Goal: Transaction & Acquisition: Purchase product/service

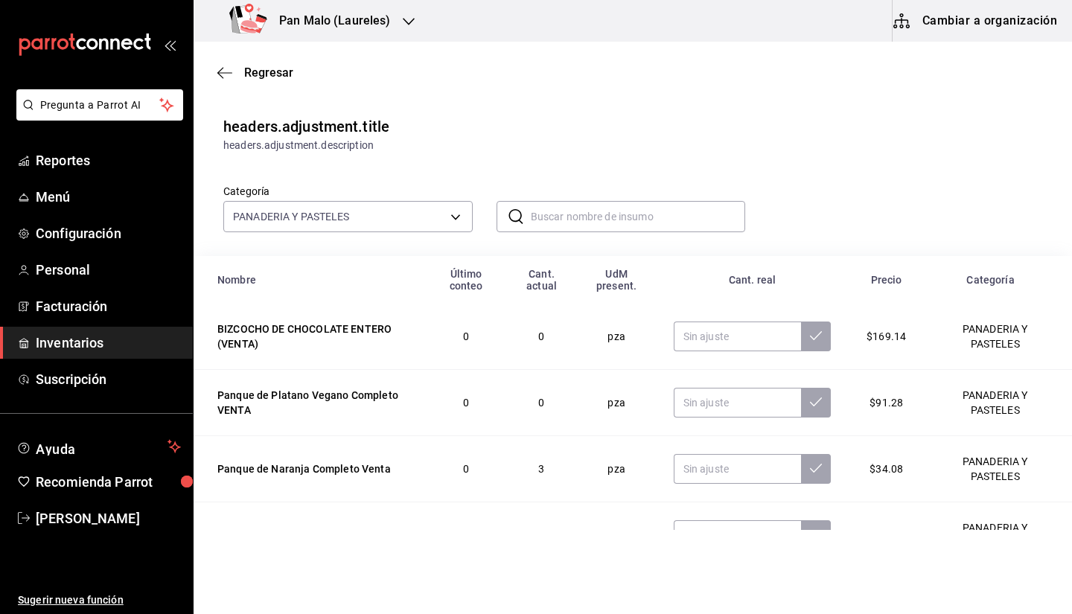
click at [94, 346] on span "Inventarios" at bounding box center [108, 343] width 145 height 20
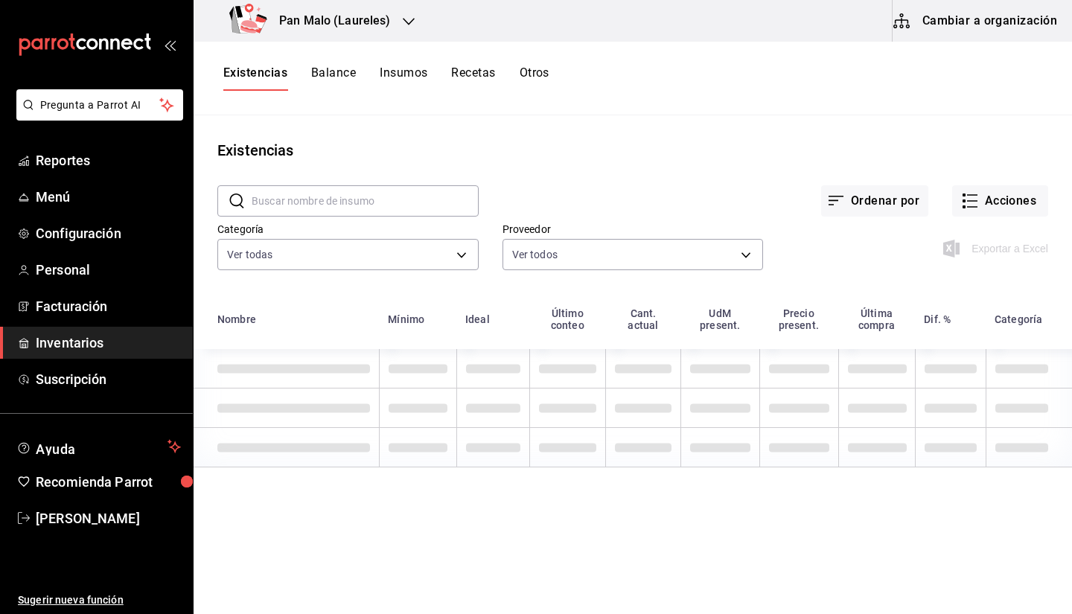
click at [979, 25] on button "Cambiar a organización" at bounding box center [977, 21] width 168 height 42
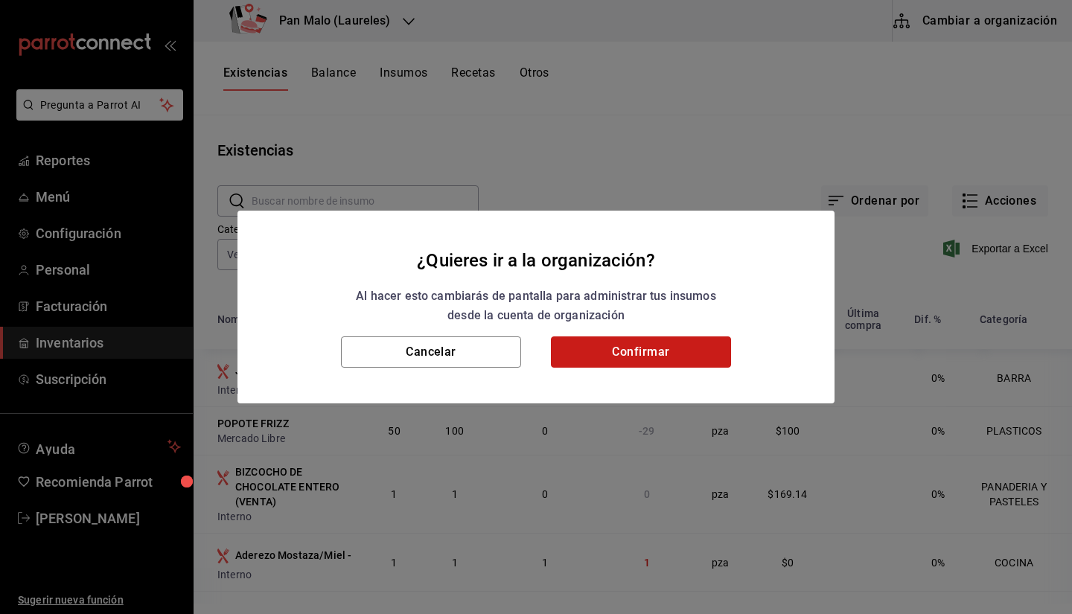
click at [627, 353] on button "Confirmar" at bounding box center [641, 352] width 180 height 31
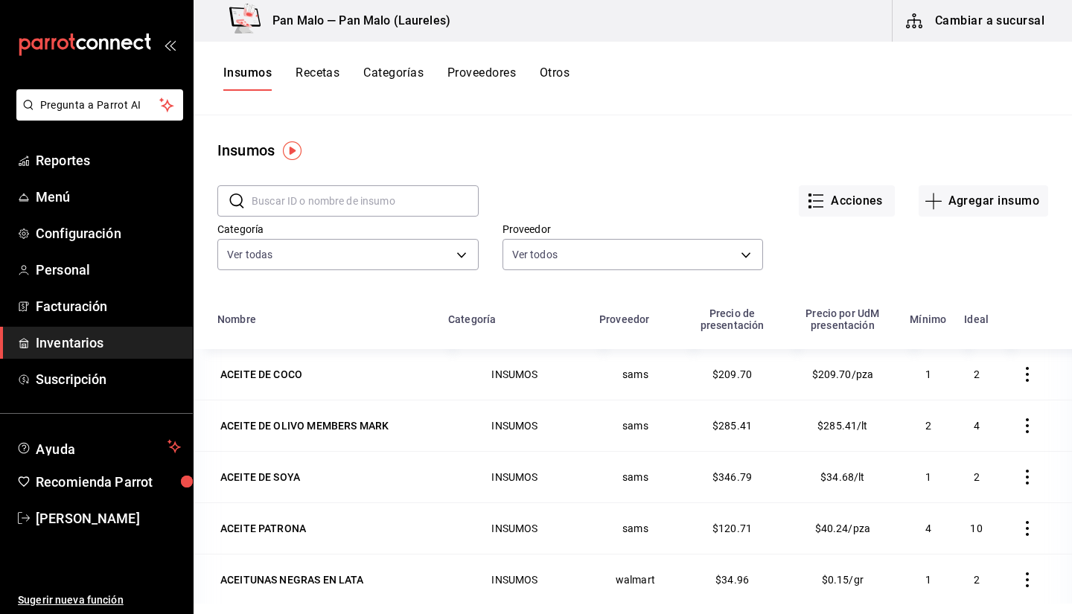
click at [146, 349] on span "Inventarios" at bounding box center [108, 343] width 145 height 20
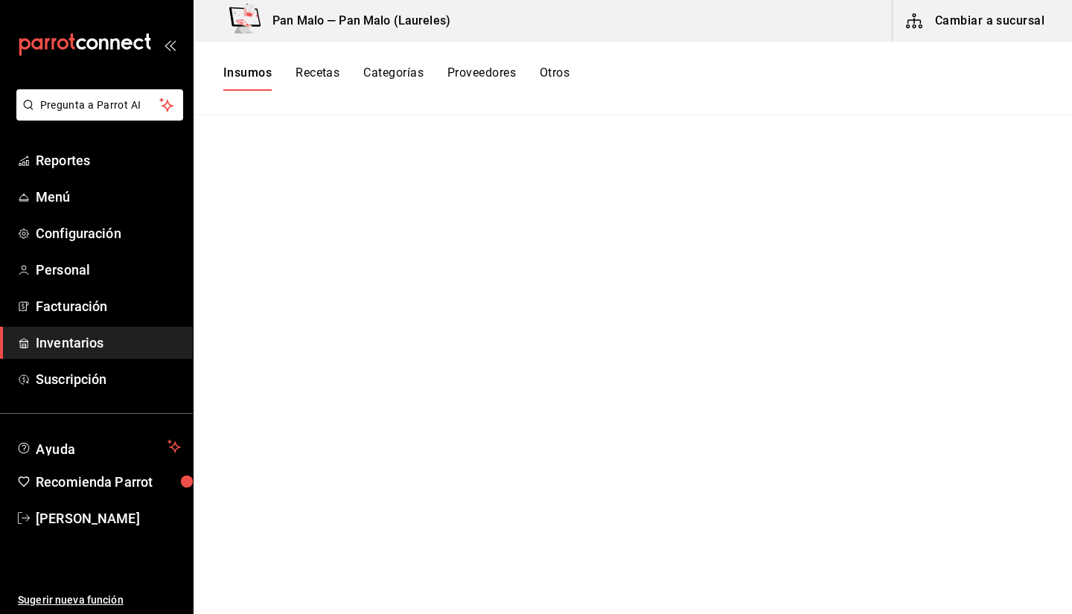
click at [96, 338] on span "Inventarios" at bounding box center [108, 343] width 145 height 20
click at [973, 17] on button "Cambiar a sucursal" at bounding box center [977, 21] width 168 height 42
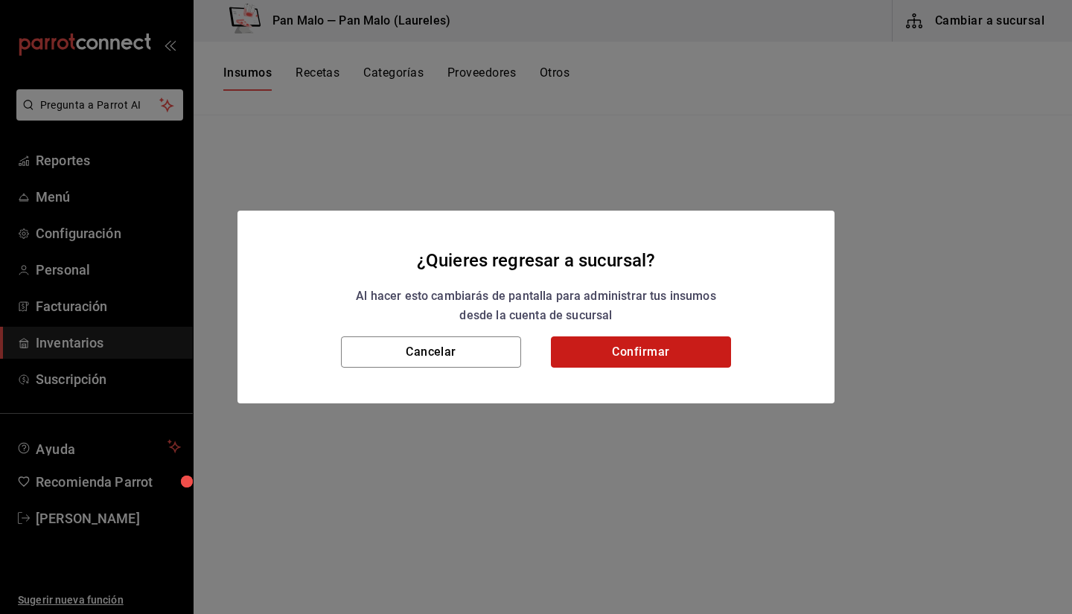
click at [596, 350] on button "Confirmar" at bounding box center [641, 352] width 180 height 31
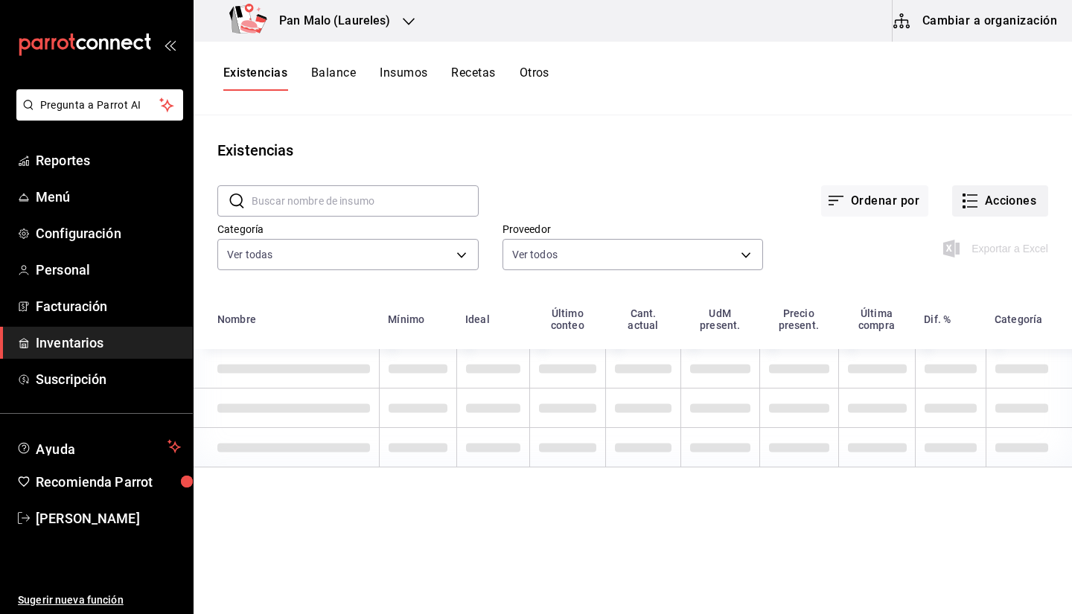
click at [1016, 208] on button "Acciones" at bounding box center [1000, 200] width 96 height 31
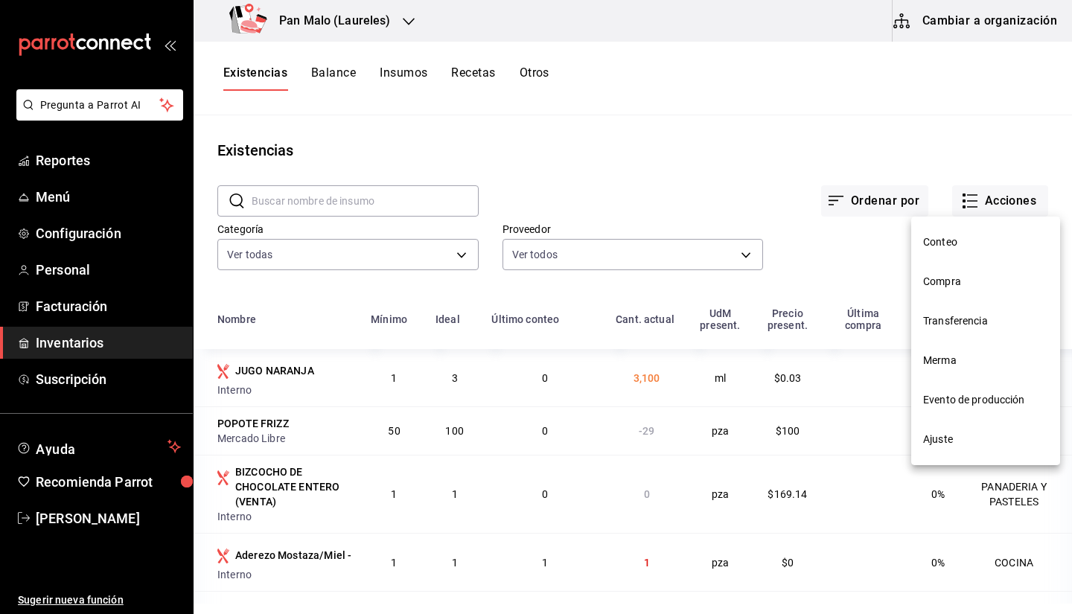
click at [931, 281] on span "Compra" at bounding box center [985, 282] width 125 height 16
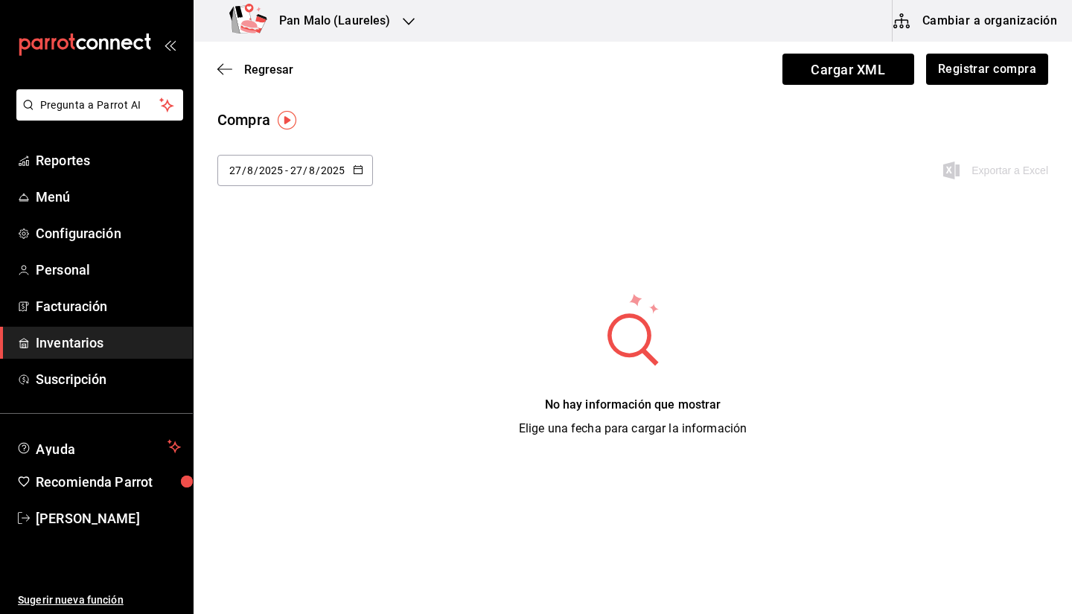
click at [303, 181] on div "[DATE] [DATE] - [DATE] [DATE]" at bounding box center [295, 170] width 156 height 31
click at [593, 197] on div "[DATE] [DATE] - [DATE] [DATE] Hoy Ayer Última semana Semana pasada Mes actual M…" at bounding box center [633, 179] width 879 height 49
click at [340, 156] on div "[DATE] [DATE] - [DATE] [DATE]" at bounding box center [295, 170] width 156 height 31
click at [845, 73] on span "Cargar XML" at bounding box center [849, 69] width 132 height 31
click at [0, 0] on input "Cargar XML" at bounding box center [0, 0] width 0 height 0
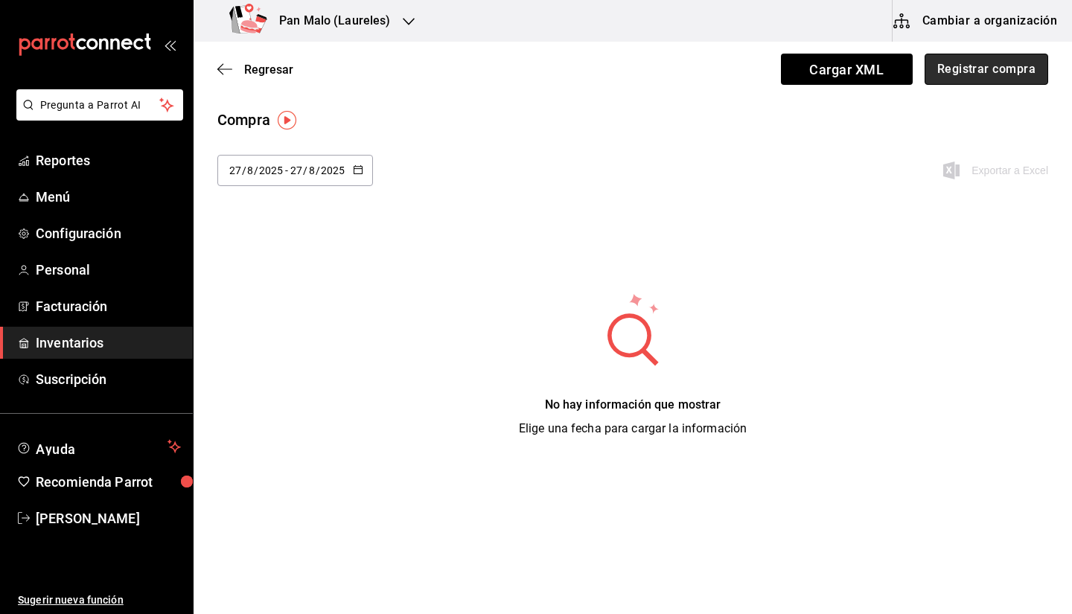
click at [997, 61] on button "Registrar compra" at bounding box center [987, 69] width 124 height 31
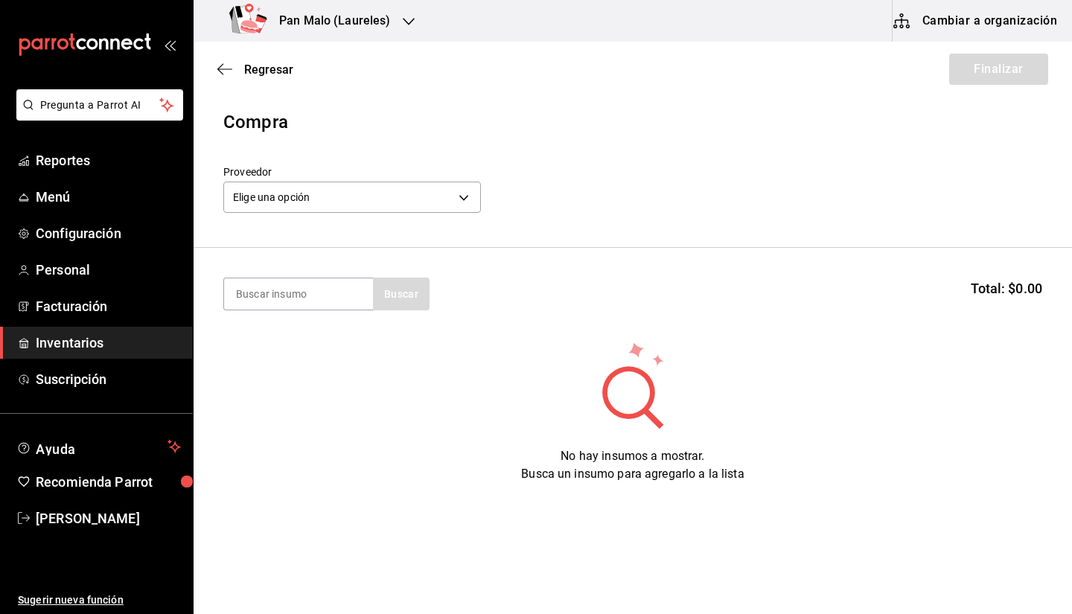
click at [270, 323] on section "Buscar Total: $0.00" at bounding box center [633, 294] width 879 height 92
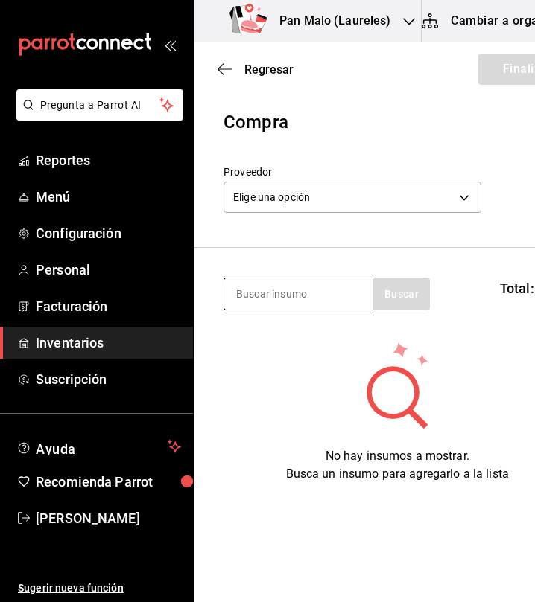
click at [321, 306] on input at bounding box center [298, 294] width 149 height 31
type input "aguacate"
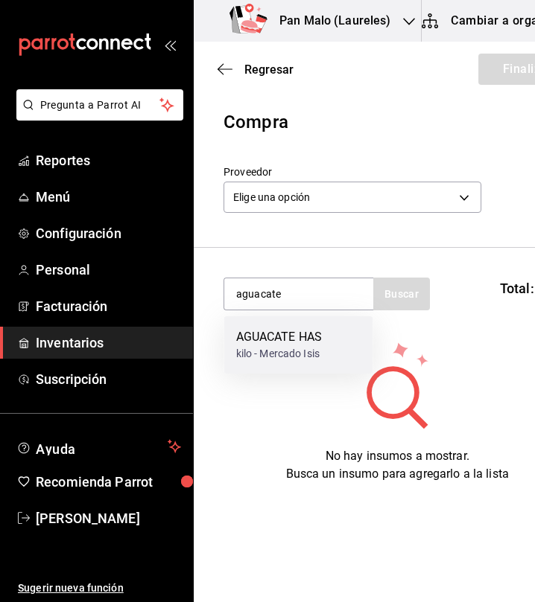
click at [327, 342] on div "AGUACATE HAS kilo - Mercado Isis" at bounding box center [298, 344] width 149 height 57
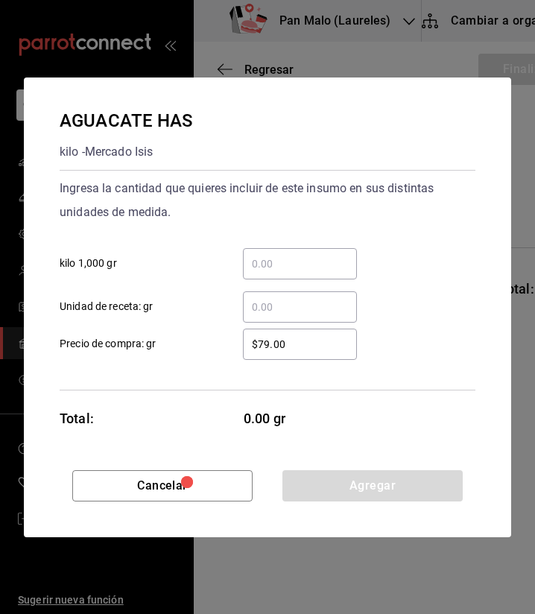
click at [304, 258] on input "​ kilo 1,000 gr" at bounding box center [300, 264] width 114 height 18
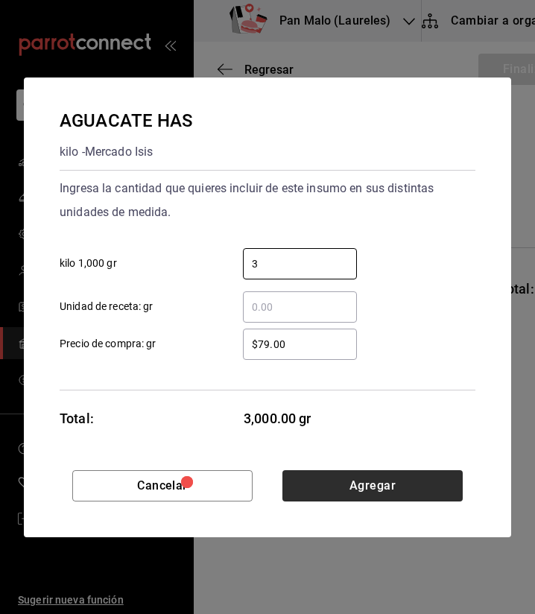
type input "3"
click at [369, 489] on button "Agregar" at bounding box center [372, 485] width 180 height 31
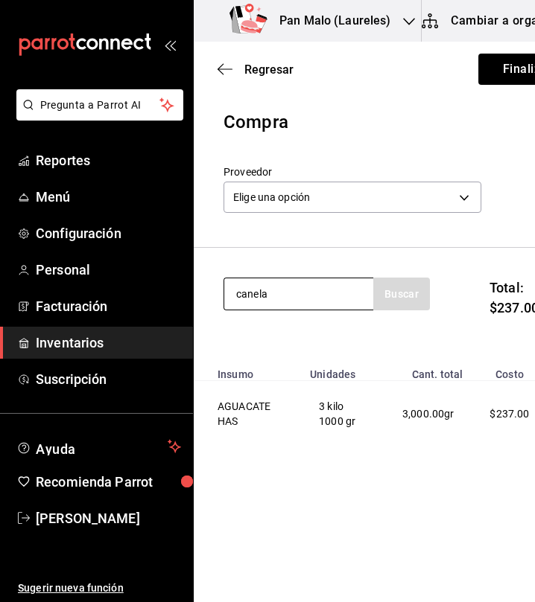
type input "canela"
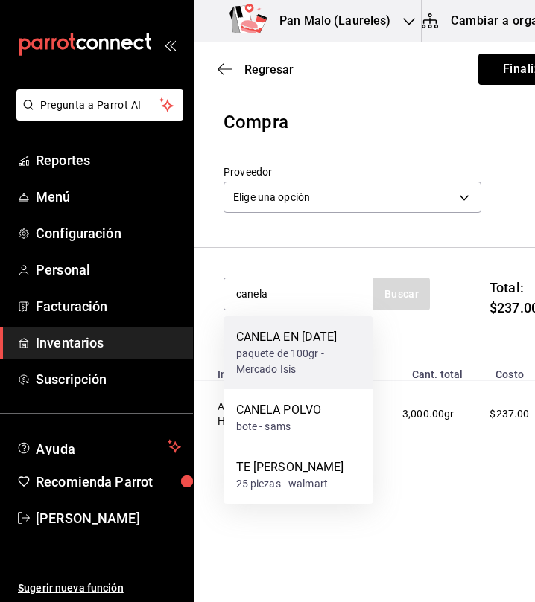
click at [301, 364] on div "paquete de 100gr - Mercado Isis" at bounding box center [298, 361] width 125 height 31
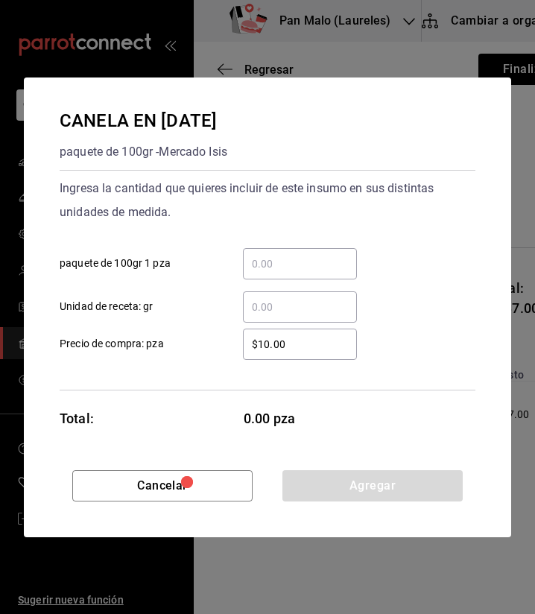
click at [315, 267] on input "​ paquete de 100gr 1 pza" at bounding box center [300, 264] width 114 height 18
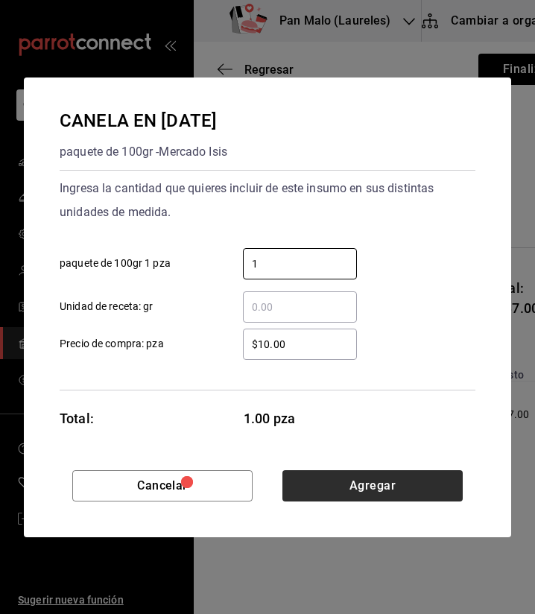
type input "1"
click at [401, 491] on button "Agregar" at bounding box center [372, 485] width 180 height 31
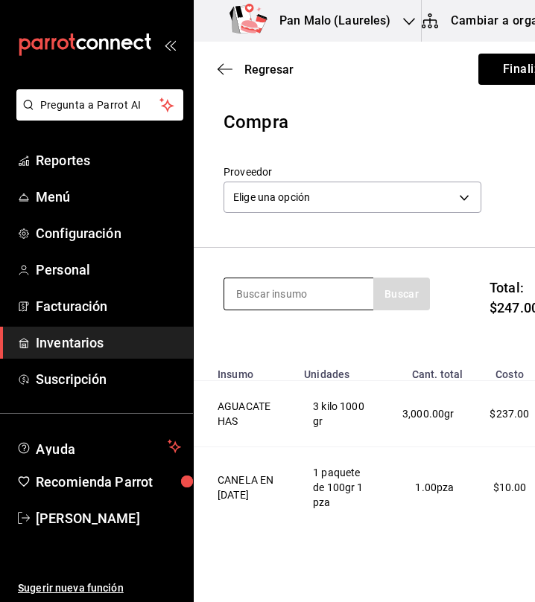
click at [308, 293] on input at bounding box center [298, 294] width 149 height 31
type input "cebolla"
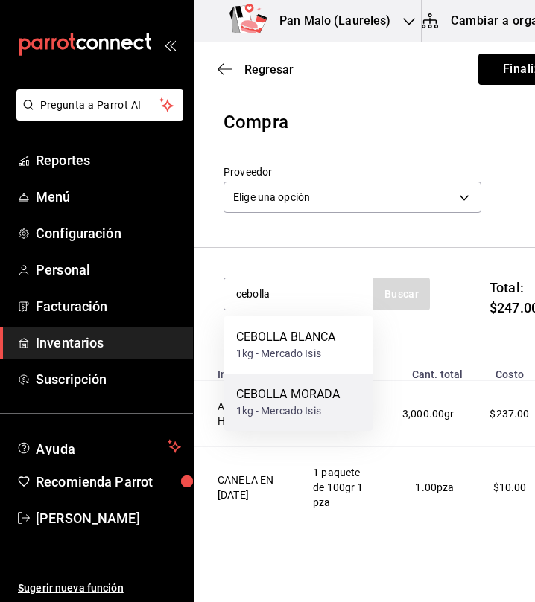
click at [283, 390] on div "CEBOLLA MORADA" at bounding box center [288, 395] width 104 height 18
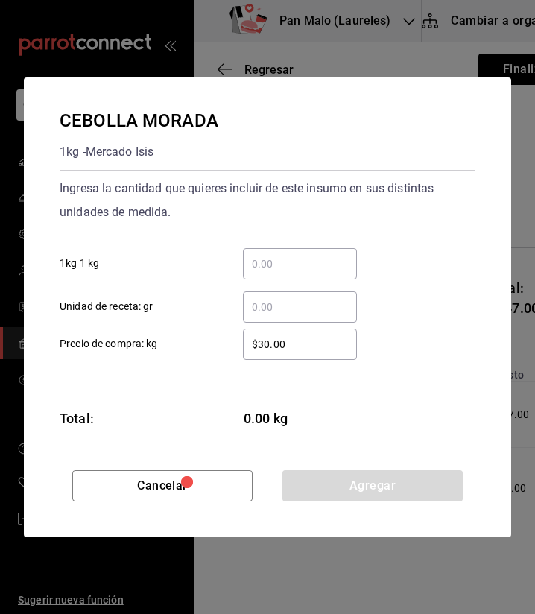
click at [282, 280] on div "​ Unidad de receta: gr" at bounding box center [261, 300] width 427 height 43
click at [285, 276] on div "​" at bounding box center [300, 263] width 114 height 31
click at [285, 273] on input "​ 1kg 1 kg" at bounding box center [300, 264] width 114 height 18
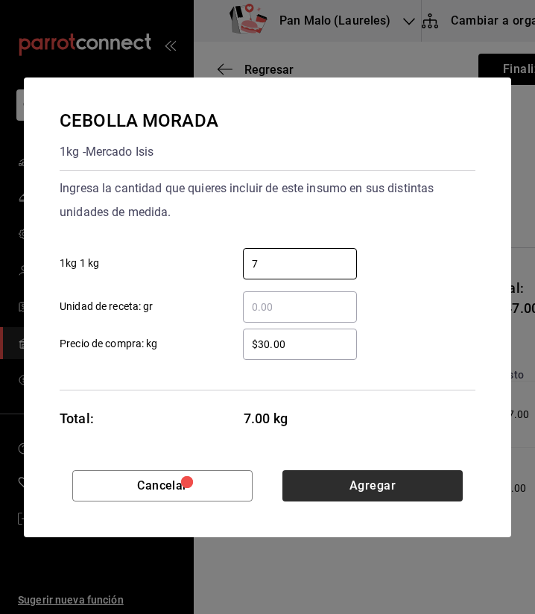
type input "7"
click at [404, 488] on button "Agregar" at bounding box center [372, 485] width 180 height 31
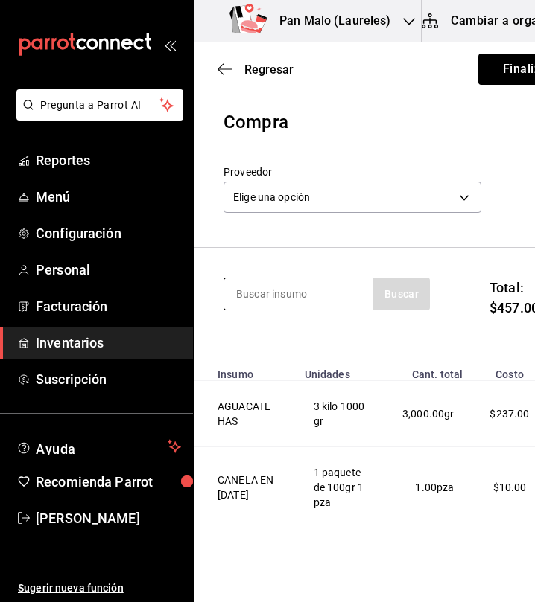
click at [294, 296] on input at bounding box center [298, 294] width 149 height 31
type input "elote"
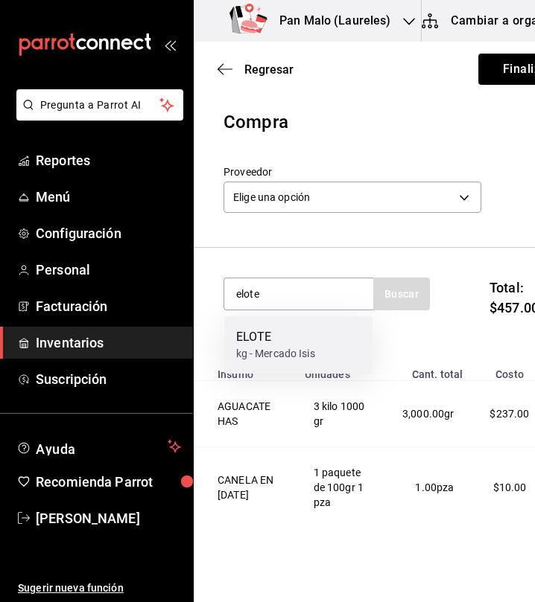
click at [315, 340] on div "ELOTE" at bounding box center [275, 337] width 79 height 18
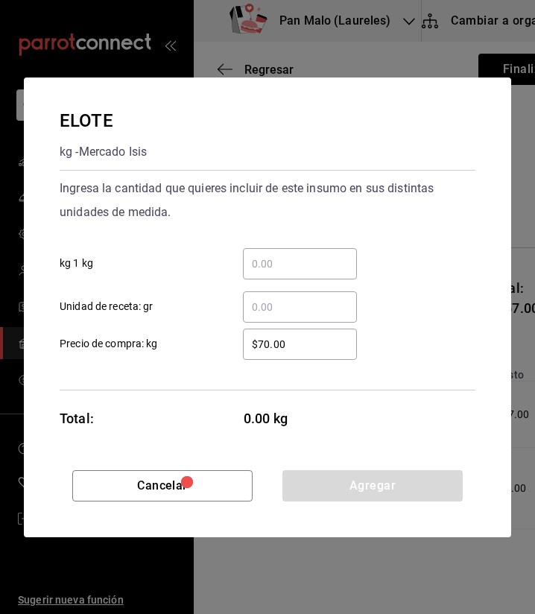
click at [305, 271] on input "​ kg 1 kg" at bounding box center [300, 264] width 114 height 18
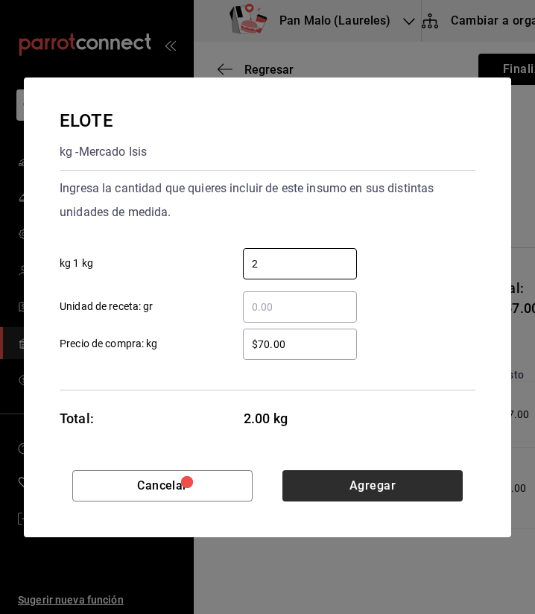
type input "2"
click at [443, 487] on button "Agregar" at bounding box center [372, 485] width 180 height 31
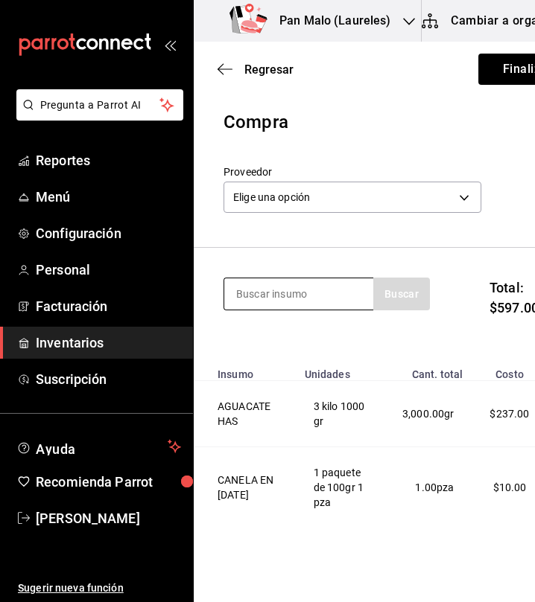
click at [290, 293] on input at bounding box center [298, 294] width 149 height 31
type input "k"
type input "limon"
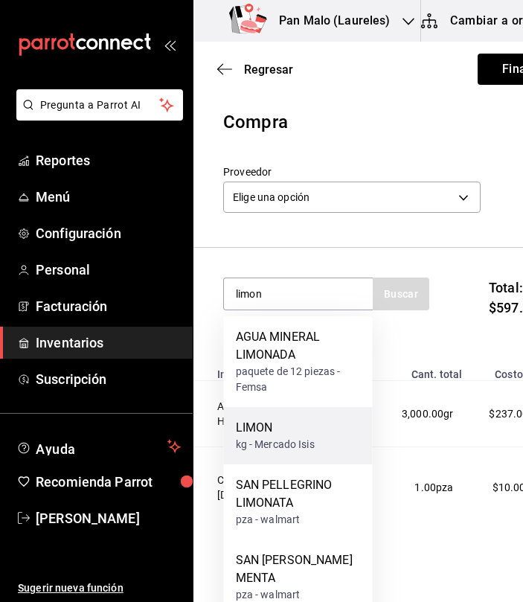
click at [319, 451] on div "LIMON kg - Mercado Isis" at bounding box center [298, 435] width 149 height 57
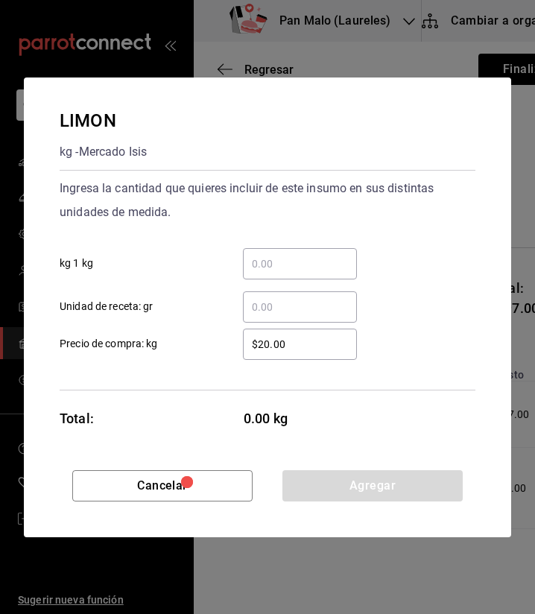
click at [297, 264] on input "​ kg 1 kg" at bounding box center [300, 264] width 114 height 18
click at [254, 325] on div "$20.00 ​ Precio de compra: kg" at bounding box center [261, 337] width 427 height 43
click at [255, 319] on div "​" at bounding box center [300, 306] width 114 height 31
click at [255, 316] on input "​ Unidad de receta: gr" at bounding box center [300, 307] width 114 height 18
click at [272, 311] on input "​ Unidad de receta: gr" at bounding box center [300, 307] width 114 height 18
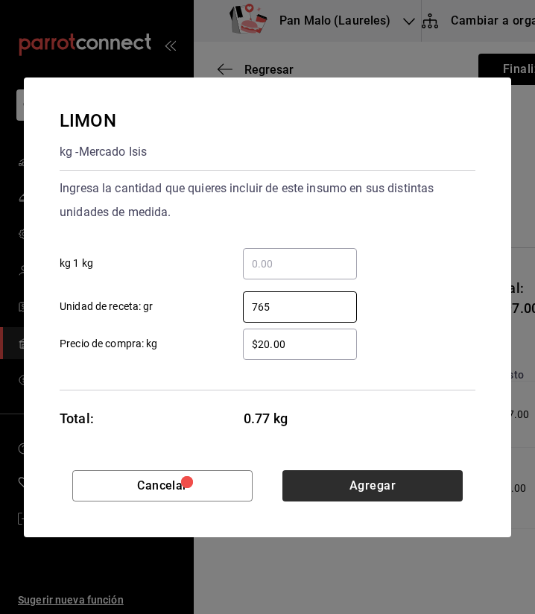
type input "765"
click at [371, 480] on button "Agregar" at bounding box center [372, 485] width 180 height 31
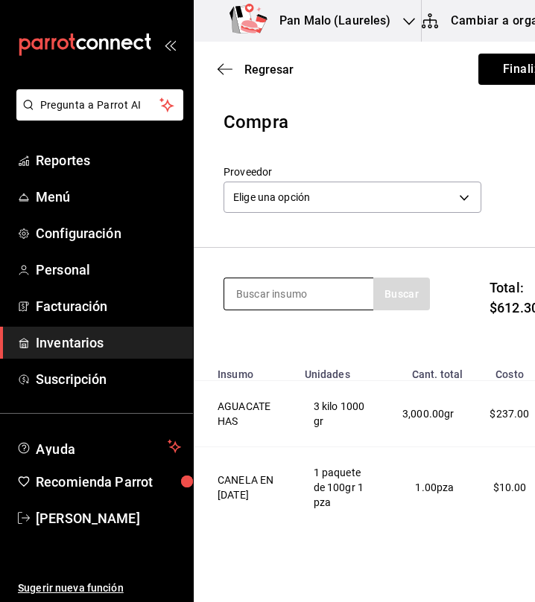
click at [259, 302] on input at bounding box center [298, 294] width 149 height 31
type input "naranja"
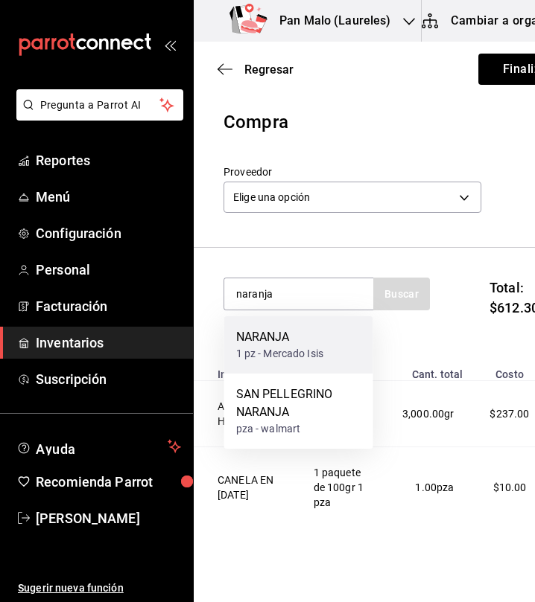
click at [312, 357] on div "1 pz - Mercado Isis" at bounding box center [280, 354] width 88 height 16
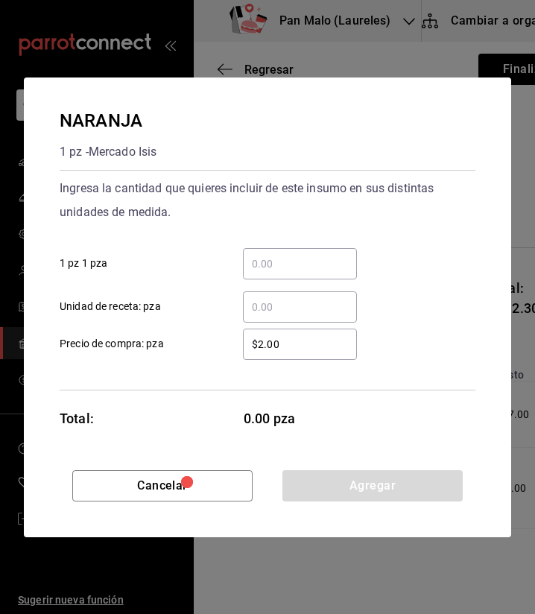
click at [308, 267] on input "​ 1 pz 1 pza" at bounding box center [300, 264] width 114 height 18
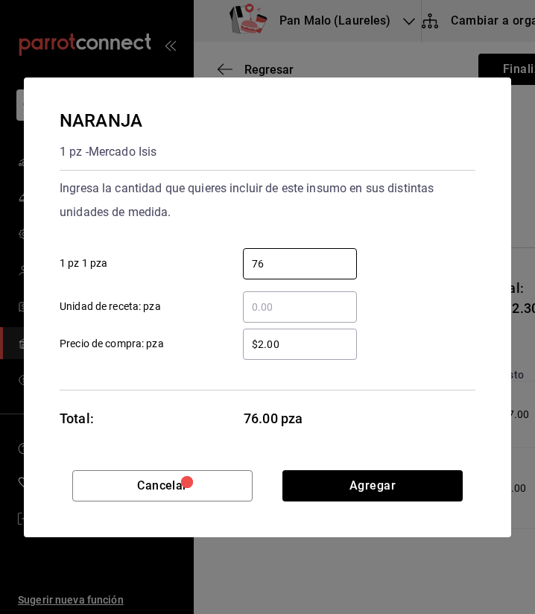
type input "76"
click at [303, 337] on input "$2.00" at bounding box center [300, 344] width 114 height 18
type input "$2"
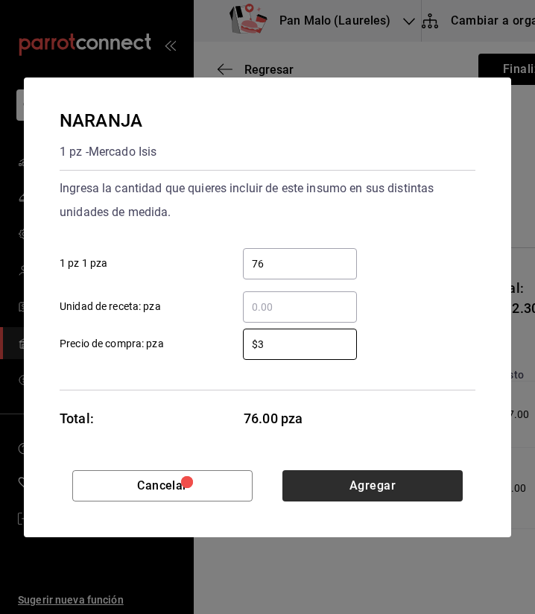
type input "$3"
click at [439, 482] on button "Agregar" at bounding box center [372, 485] width 180 height 31
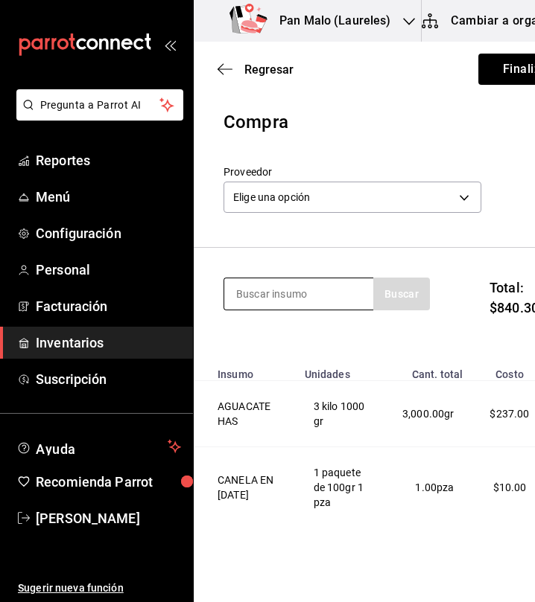
click at [357, 293] on input at bounding box center [298, 294] width 149 height 31
click at [327, 295] on input at bounding box center [298, 294] width 149 height 31
type input "pimiento"
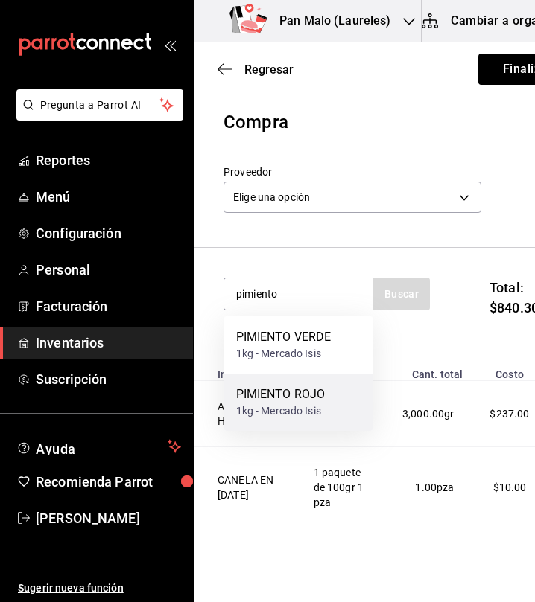
drag, startPoint x: 309, startPoint y: 349, endPoint x: 302, endPoint y: 402, distance: 53.3
click at [302, 402] on div "PIMIENTO VERDE 1kg - Mercado [PERSON_NAME] 1kg - Mercado Isis" at bounding box center [298, 373] width 149 height 115
click at [302, 402] on div "PIMIENTO ROJO" at bounding box center [280, 395] width 89 height 18
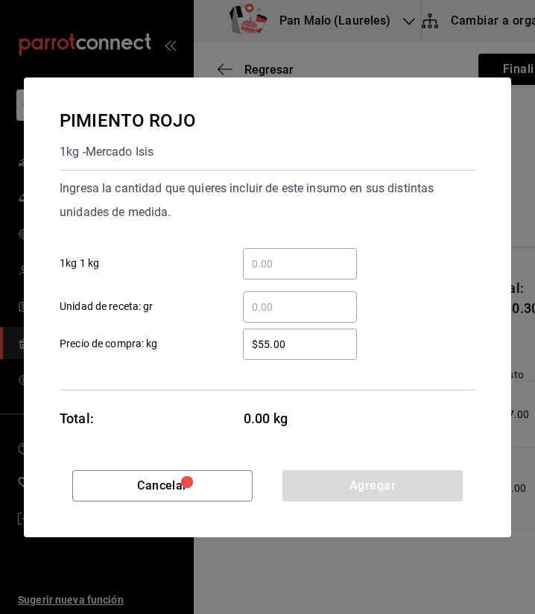
click at [281, 266] on input "​ 1kg 1 kg" at bounding box center [300, 264] width 114 height 18
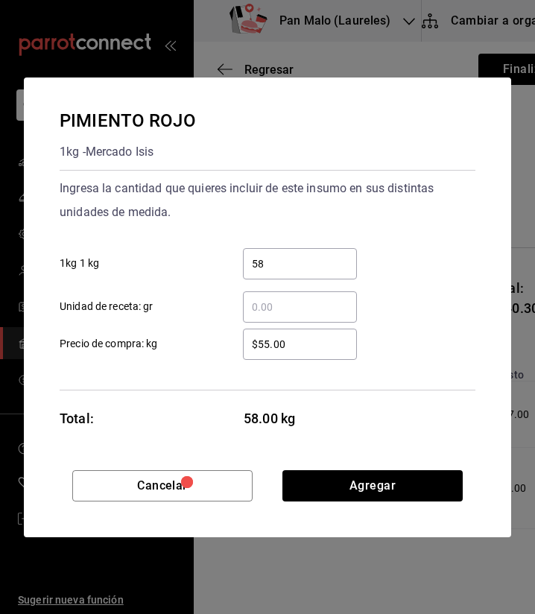
type input "580"
click at [323, 268] on input "580" at bounding box center [300, 264] width 114 height 18
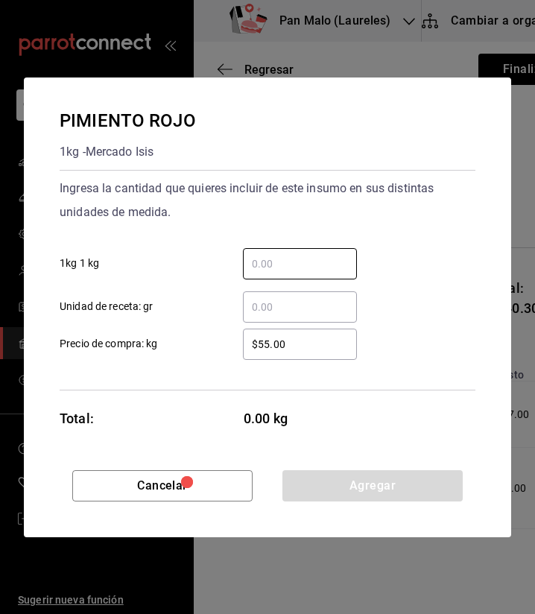
click at [289, 302] on input "​ Unidad de receta: gr" at bounding box center [300, 307] width 114 height 18
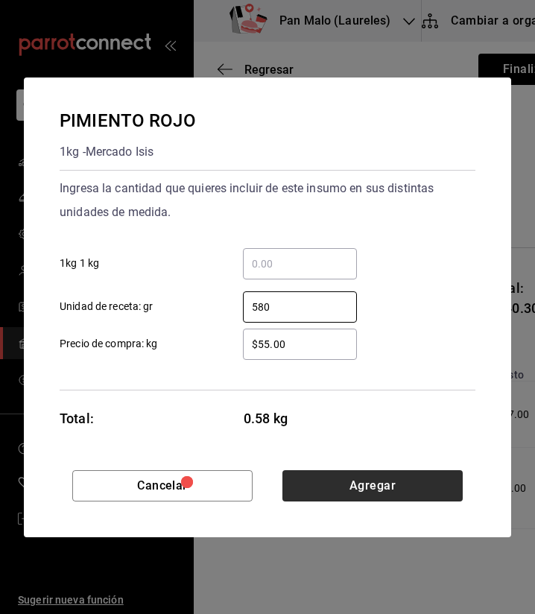
type input "580"
click at [434, 488] on button "Agregar" at bounding box center [372, 485] width 180 height 31
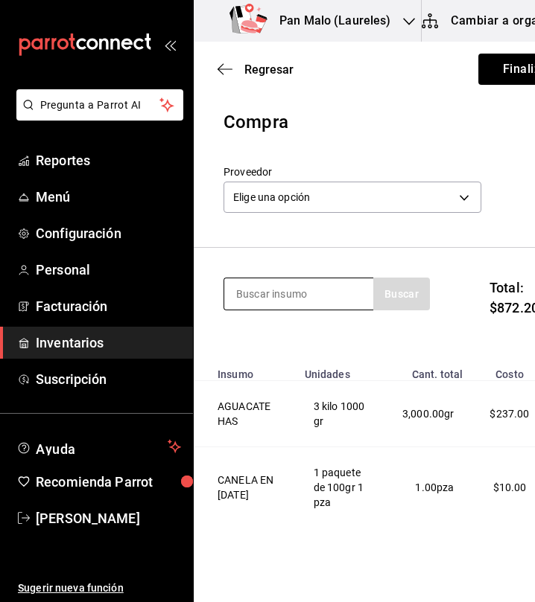
click at [321, 301] on input at bounding box center [298, 294] width 149 height 31
type input "v"
type input "o"
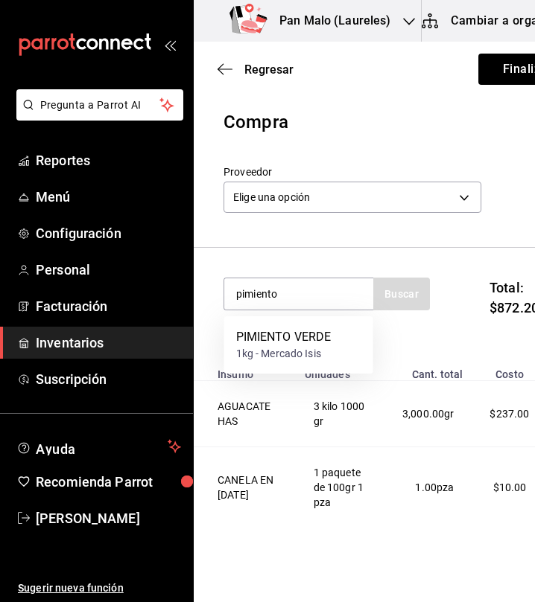
type input "pimiento"
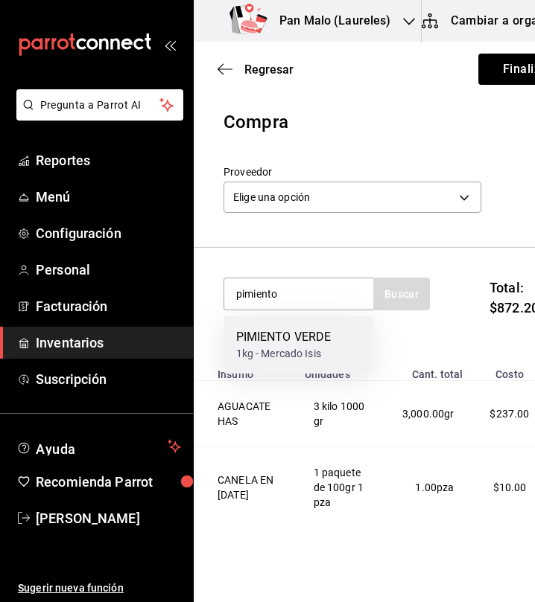
click at [308, 342] on div "PIMIENTO VERDE" at bounding box center [283, 337] width 95 height 18
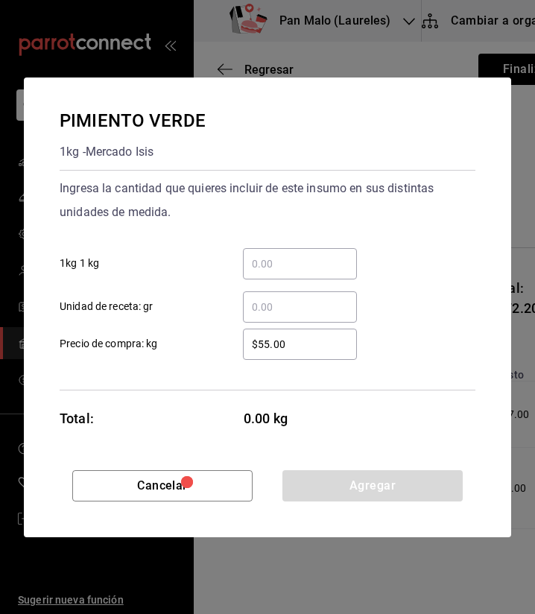
click at [291, 313] on input "​ Unidad de receta: gr" at bounding box center [300, 307] width 114 height 18
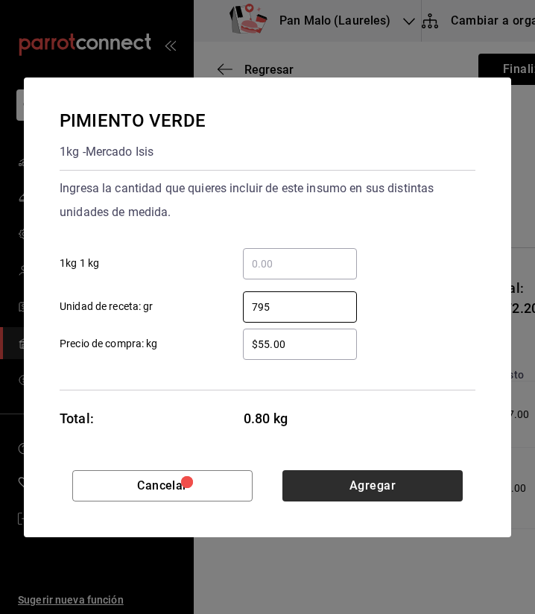
type input "795"
click at [330, 485] on button "Agregar" at bounding box center [372, 485] width 180 height 31
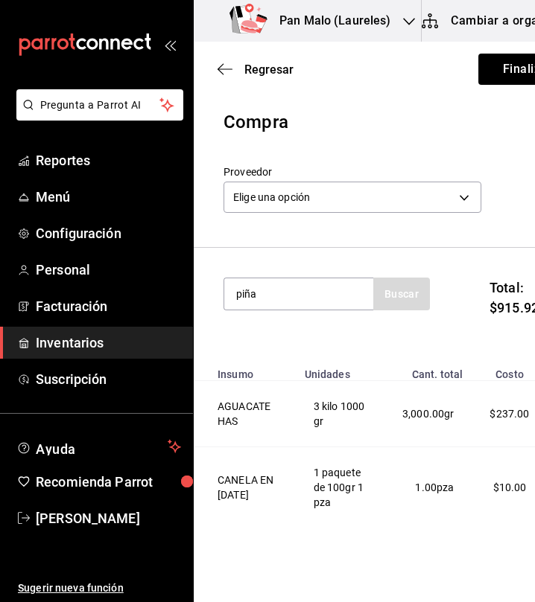
type input "piña"
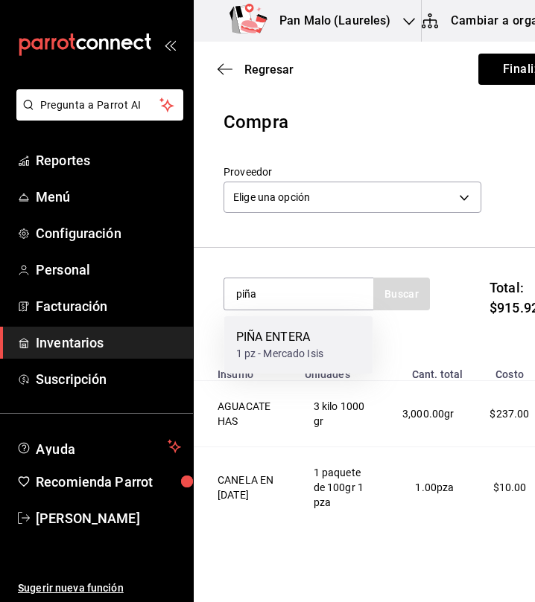
click at [311, 346] on div "1 pz - Mercado Isis" at bounding box center [280, 354] width 88 height 16
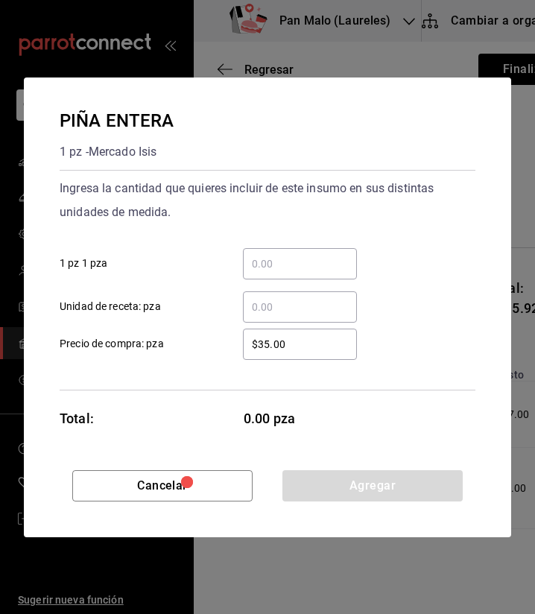
click at [322, 260] on input "​ 1 pz 1 pza" at bounding box center [300, 264] width 114 height 18
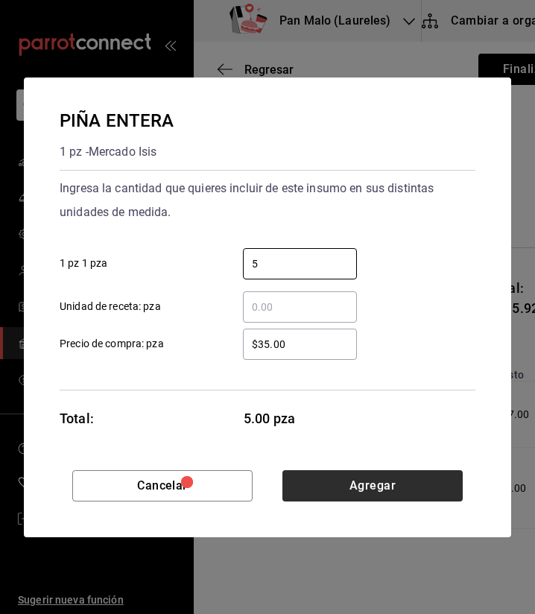
type input "5"
click at [430, 492] on button "Agregar" at bounding box center [372, 485] width 180 height 31
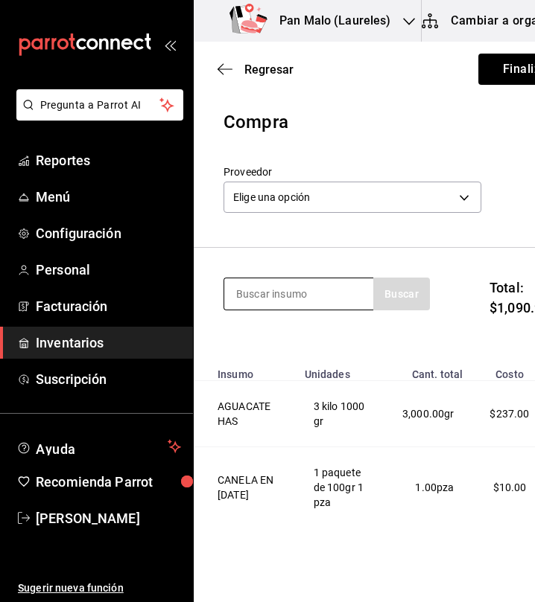
click at [311, 298] on input at bounding box center [298, 294] width 149 height 31
type input "o"
type input "platano"
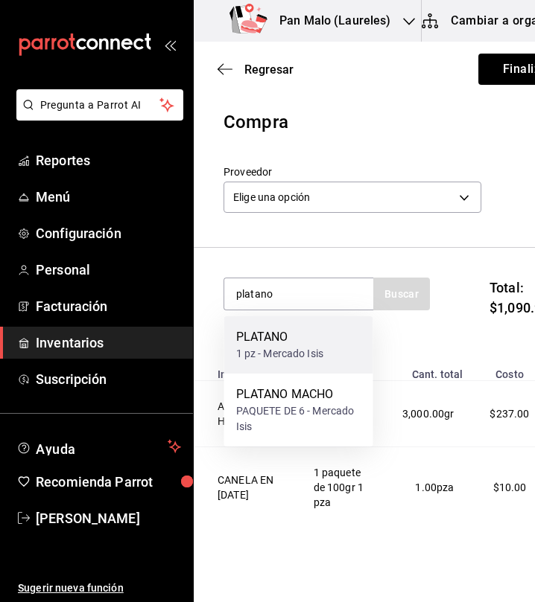
click at [305, 341] on div "PLATANO" at bounding box center [280, 337] width 88 height 18
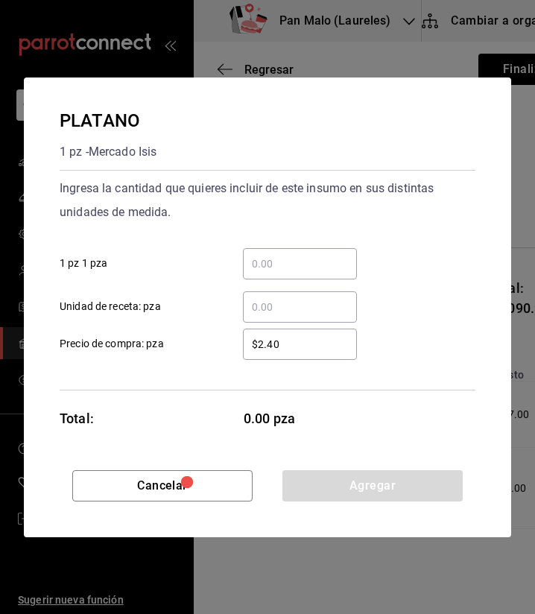
click at [319, 264] on input "​ 1 pz 1 pza" at bounding box center [300, 264] width 114 height 18
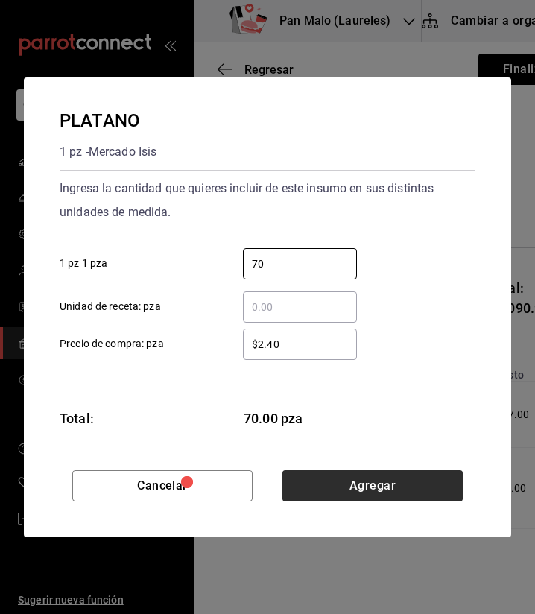
type input "70"
click at [346, 496] on button "Agregar" at bounding box center [372, 485] width 180 height 31
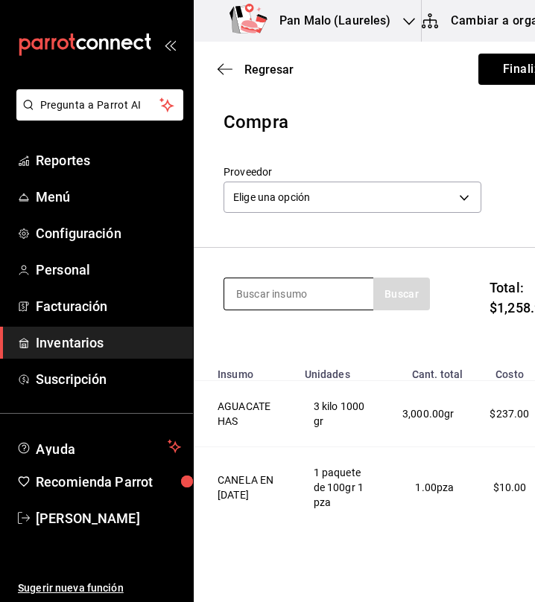
click at [287, 302] on input at bounding box center [298, 294] width 149 height 31
type input "sal"
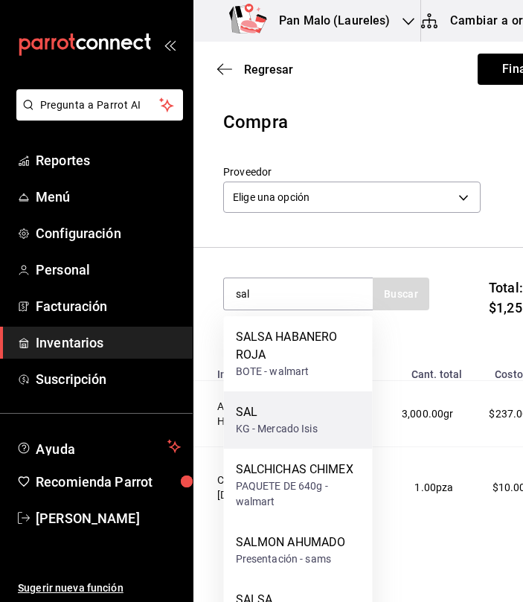
click at [290, 437] on div "SAL KG - Mercado Isis" at bounding box center [298, 420] width 149 height 57
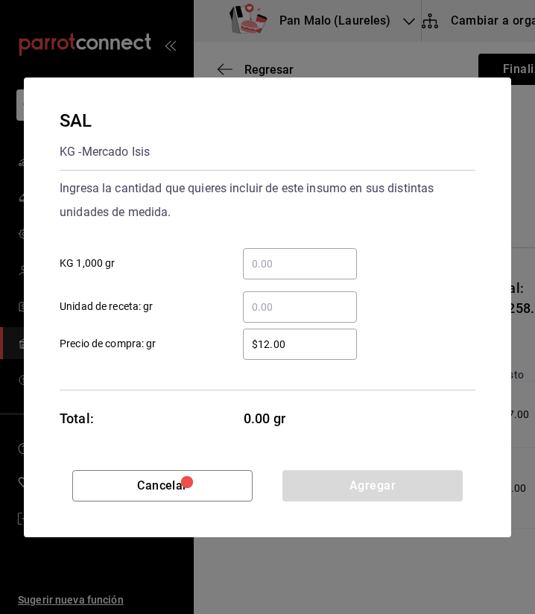
click at [279, 296] on div "​" at bounding box center [300, 306] width 114 height 31
click at [279, 298] on input "​ Unidad de receta: gr" at bounding box center [300, 307] width 114 height 18
click at [275, 268] on input "​ KG 1,000 gr" at bounding box center [300, 264] width 114 height 18
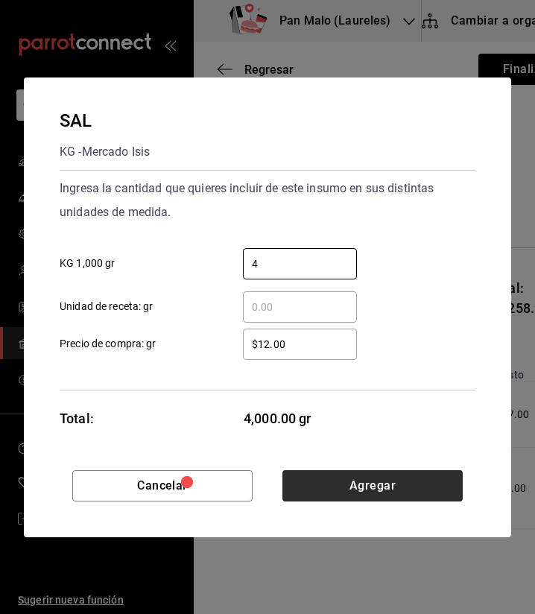
type input "4"
click at [343, 486] on button "Agregar" at bounding box center [372, 485] width 180 height 31
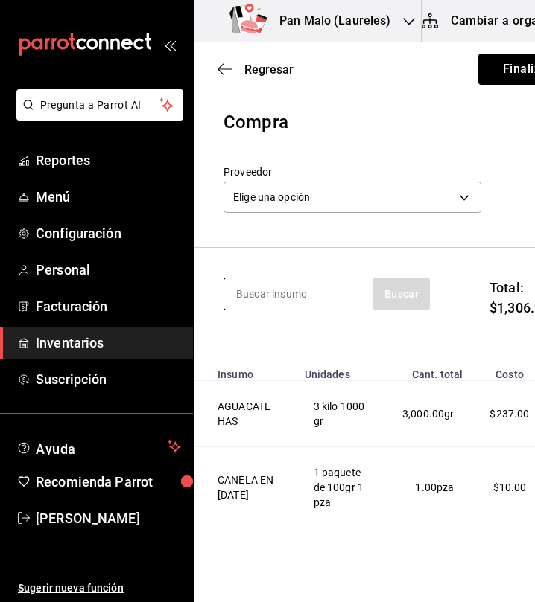
click at [296, 305] on input at bounding box center [298, 294] width 149 height 31
type input "tomate"
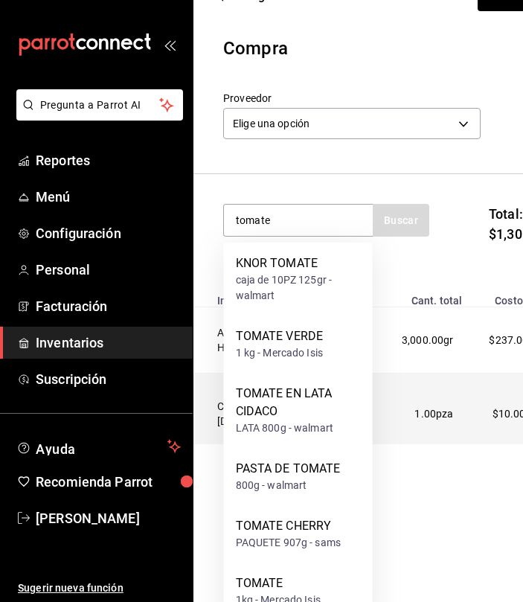
scroll to position [98, 0]
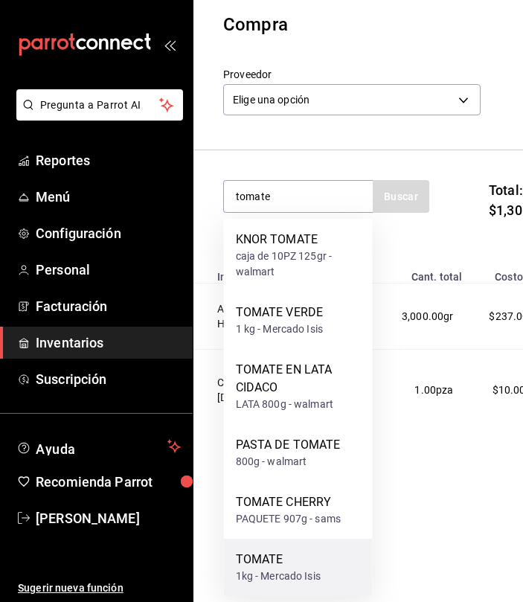
click at [296, 581] on div "1kg - Mercado Isis" at bounding box center [278, 577] width 85 height 16
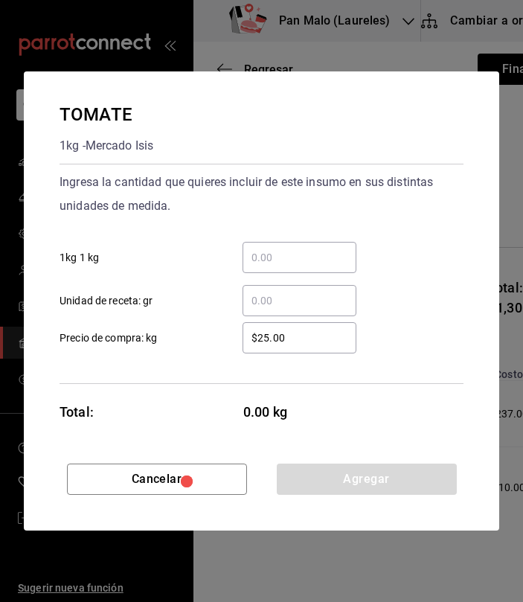
scroll to position [0, 0]
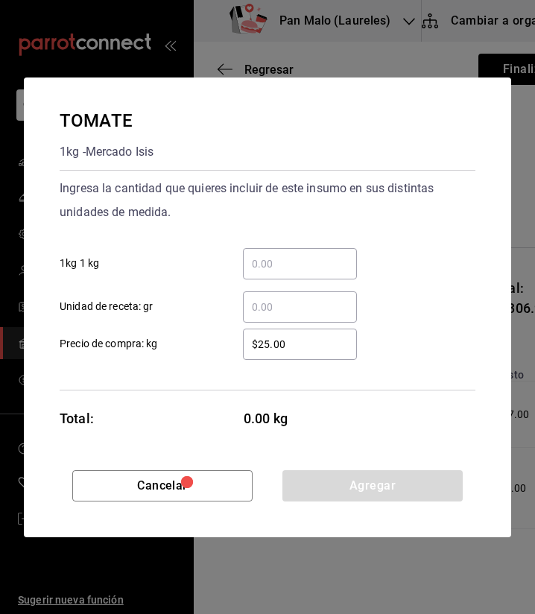
click at [300, 264] on input "​ 1kg 1 kg" at bounding box center [300, 264] width 114 height 18
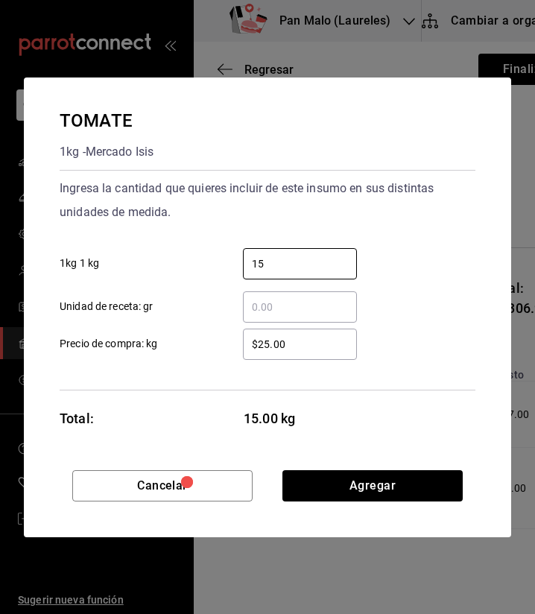
type input "15"
click at [346, 504] on div "Cancelar Agregar" at bounding box center [267, 503] width 487 height 67
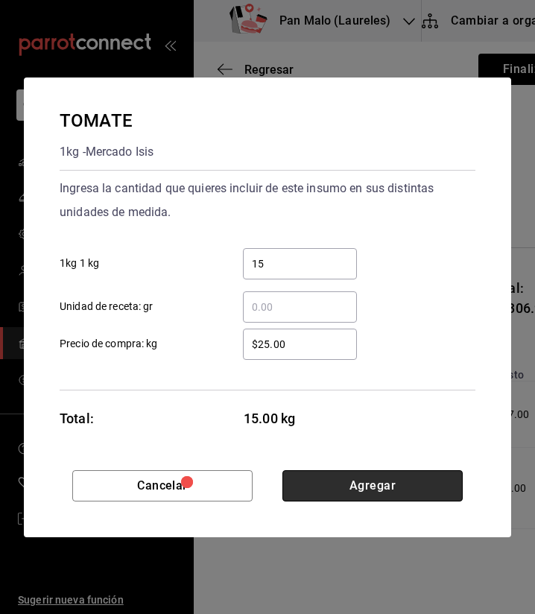
click at [346, 492] on button "Agregar" at bounding box center [372, 485] width 180 height 31
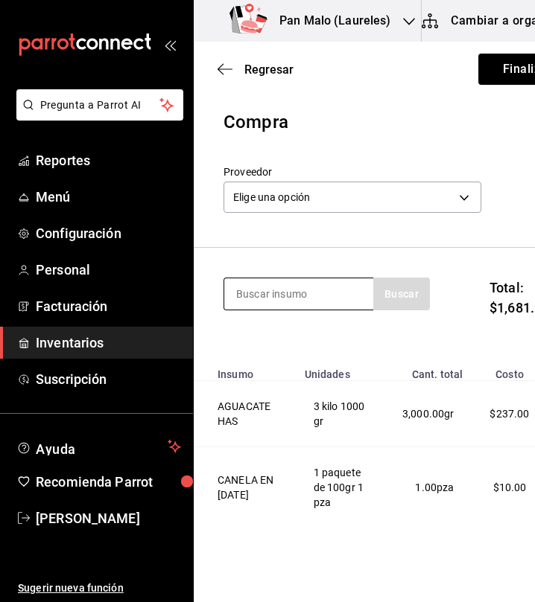
click at [357, 296] on input at bounding box center [298, 294] width 149 height 31
type input "zanaho"
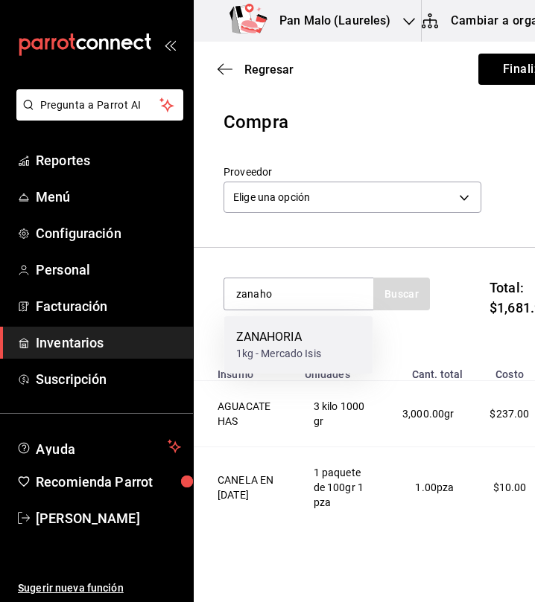
click at [337, 336] on div "ZANAHORIA 1kg - Mercado Isis" at bounding box center [298, 344] width 149 height 57
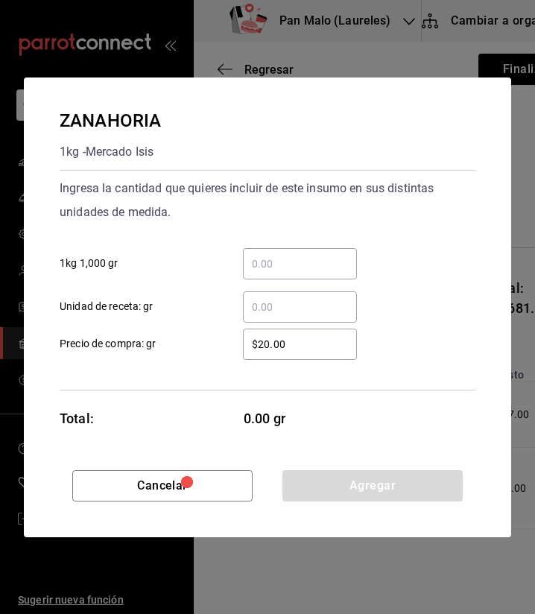
click at [317, 255] on input "​ 1kg 1,000 gr" at bounding box center [300, 264] width 114 height 18
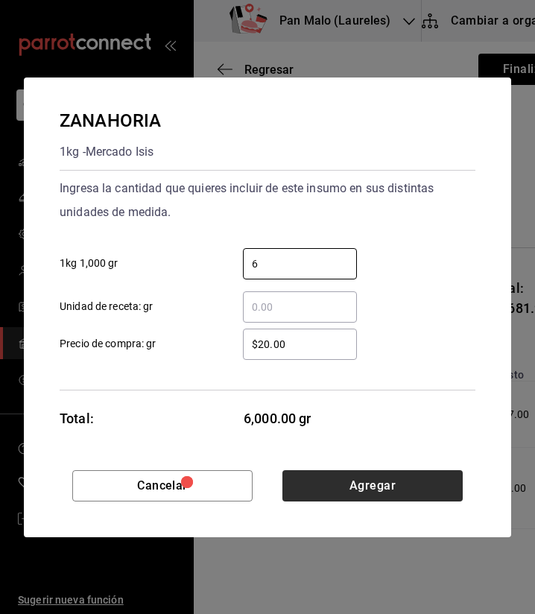
type input "6"
click at [378, 483] on button "Agregar" at bounding box center [372, 485] width 180 height 31
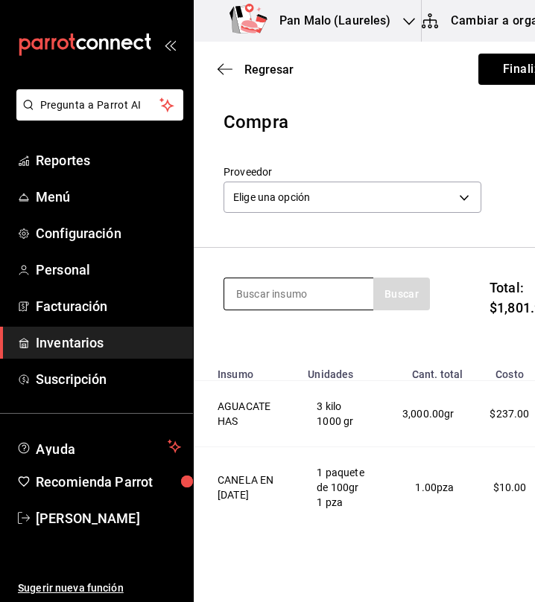
click at [303, 286] on input at bounding box center [298, 294] width 149 height 31
type input "cebolla"
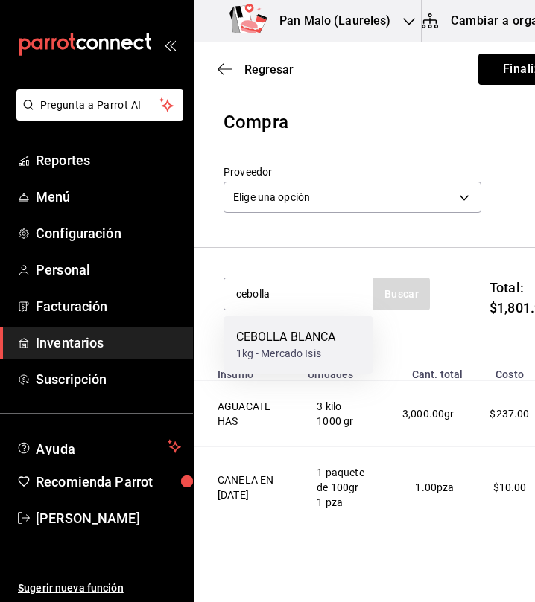
click at [296, 360] on div "1kg - Mercado Isis" at bounding box center [286, 354] width 100 height 16
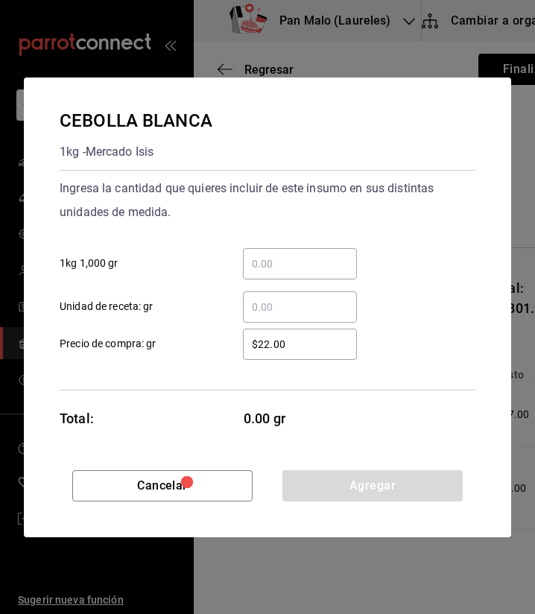
click at [285, 273] on div "​" at bounding box center [300, 263] width 114 height 31
click at [285, 273] on input "​ 1kg 1,000 gr" at bounding box center [300, 264] width 114 height 18
click at [264, 267] on input "​ 1kg 1,000 gr" at bounding box center [300, 264] width 114 height 18
click at [251, 245] on div "​ 1kg 1,000 gr" at bounding box center [261, 257] width 427 height 43
click at [275, 319] on div "​" at bounding box center [300, 306] width 114 height 31
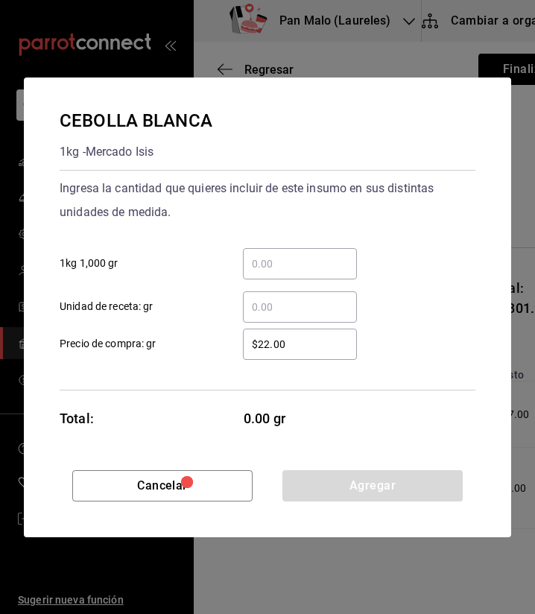
click at [275, 316] on input "​ Unidad de receta: gr" at bounding box center [300, 307] width 114 height 18
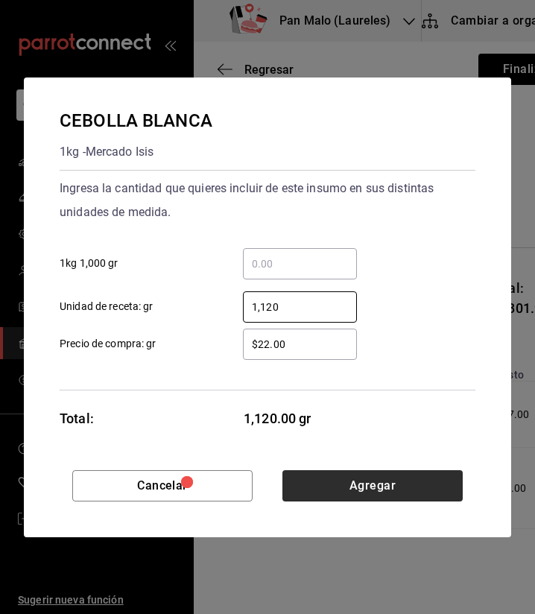
type input "1,120"
click at [349, 479] on button "Agregar" at bounding box center [372, 485] width 180 height 31
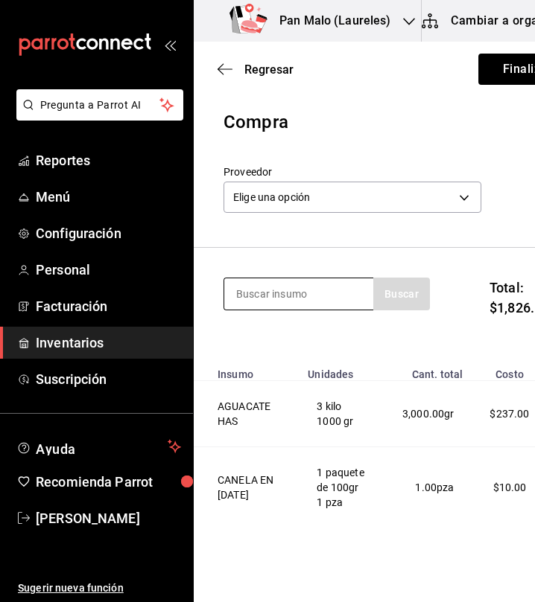
click at [286, 284] on input at bounding box center [298, 294] width 149 height 31
type input "arandano"
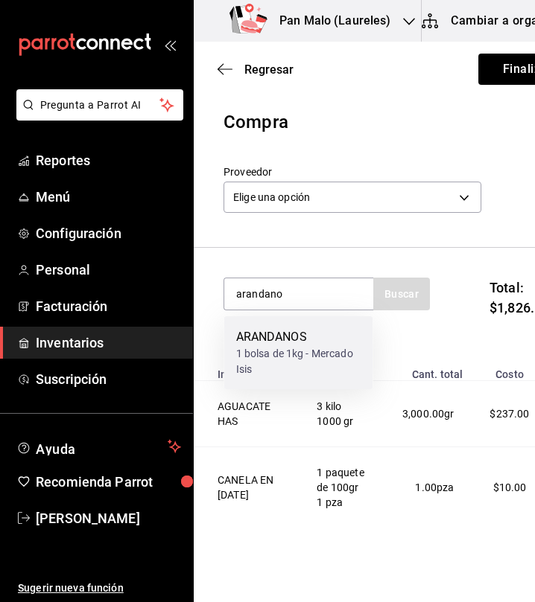
click at [290, 349] on div "1 bolsa de 1kg - Mercado Isis" at bounding box center [298, 361] width 125 height 31
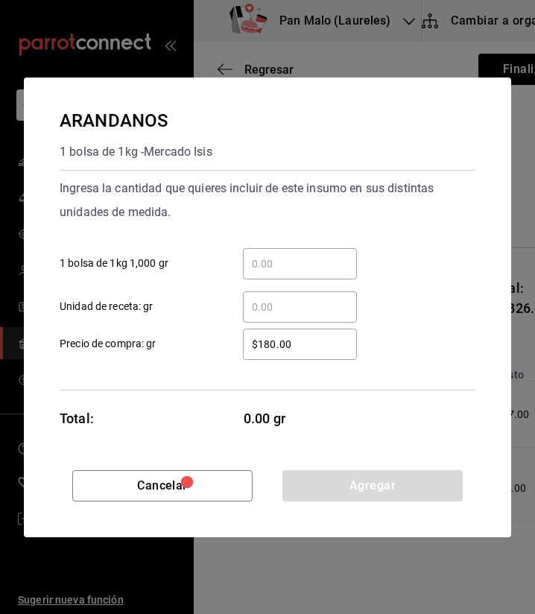
click at [306, 268] on input "​ 1 bolsa de 1kg 1,000 gr" at bounding box center [300, 264] width 114 height 18
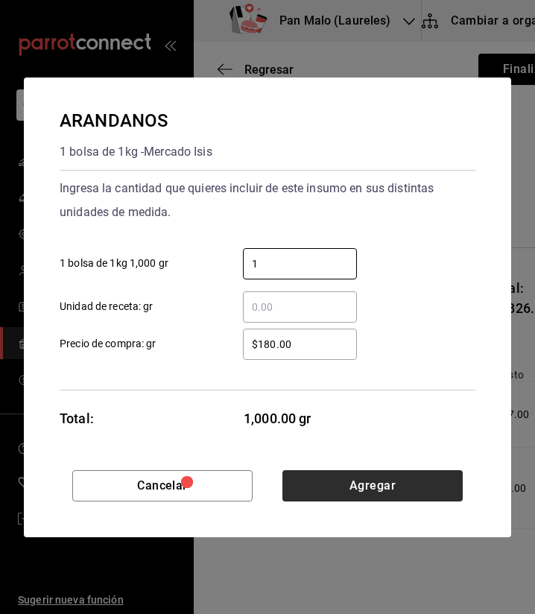
type input "1"
click at [359, 490] on button "Agregar" at bounding box center [372, 485] width 180 height 31
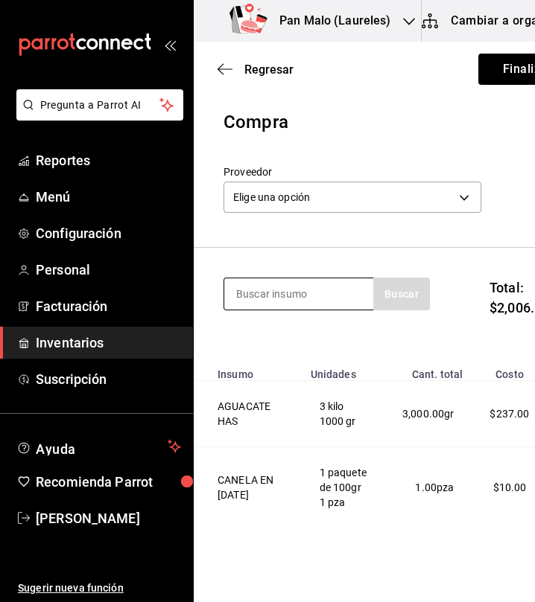
click at [287, 300] on input at bounding box center [298, 294] width 149 height 31
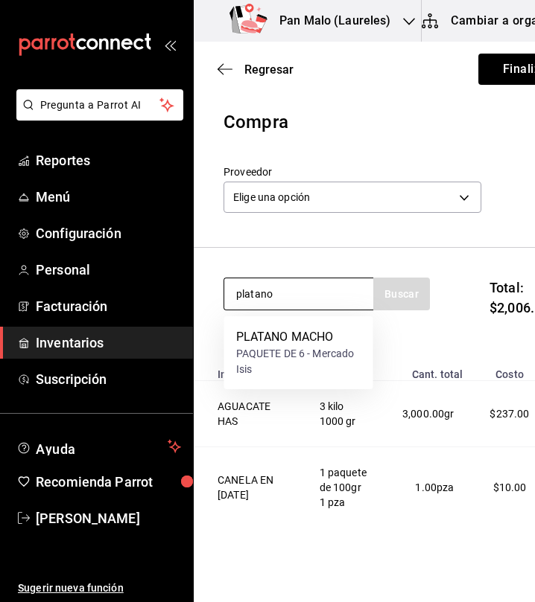
type input "platano"
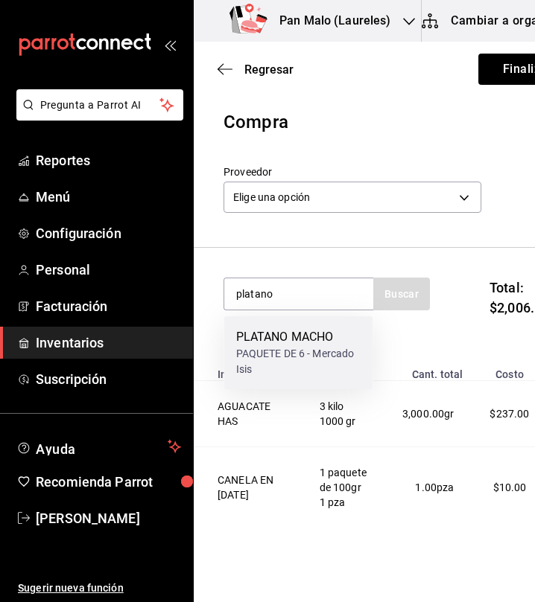
click at [275, 334] on div "PLATANO MACHO" at bounding box center [298, 337] width 125 height 18
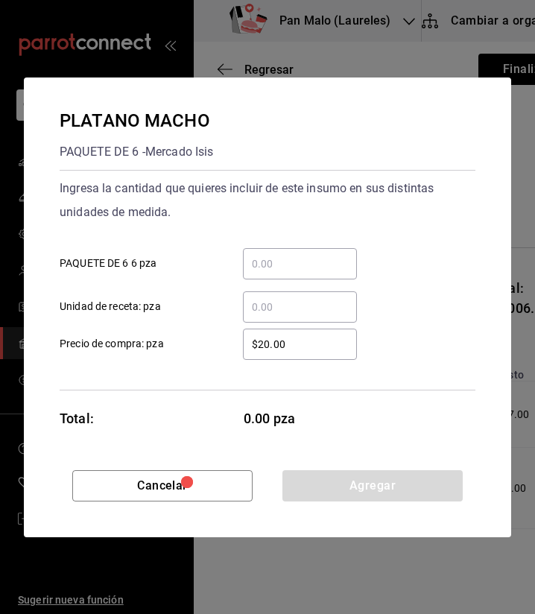
click at [298, 263] on input "​ PAQUETE DE 6 6 pza" at bounding box center [300, 264] width 114 height 18
click at [252, 328] on div "$20.00 ​" at bounding box center [300, 343] width 114 height 31
click at [252, 335] on input "$20.00" at bounding box center [300, 344] width 114 height 18
click at [264, 310] on input "​ Unidad de receta: pza" at bounding box center [300, 307] width 114 height 18
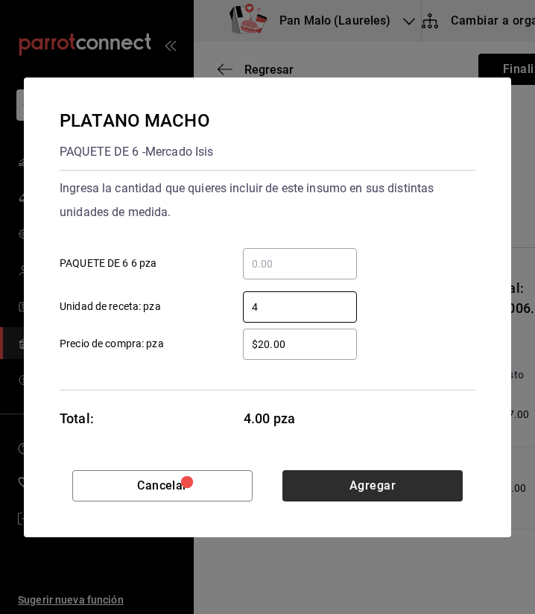
type input "4"
click at [417, 485] on button "Agregar" at bounding box center [372, 485] width 180 height 31
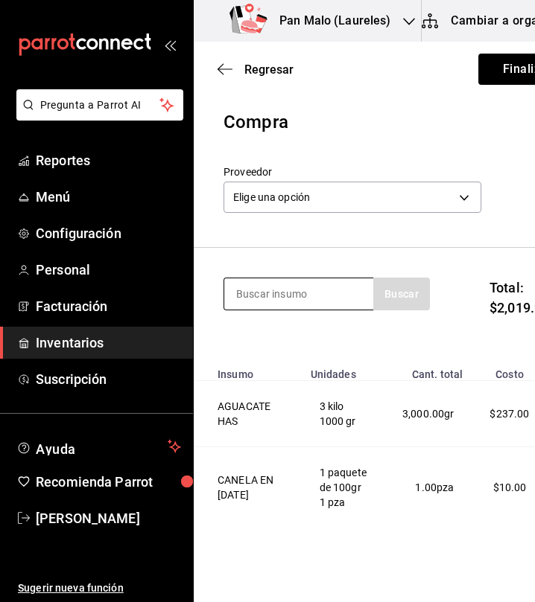
click at [306, 300] on input at bounding box center [298, 294] width 149 height 31
type input "p"
type input "l"
click at [326, 291] on input at bounding box center [298, 294] width 149 height 31
type input "crema"
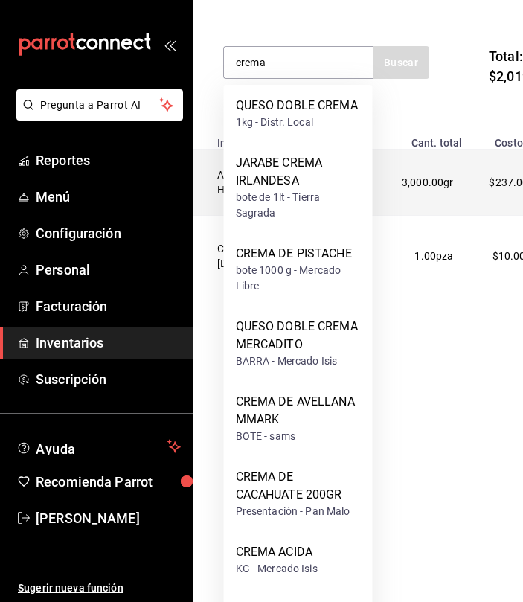
scroll to position [281, 0]
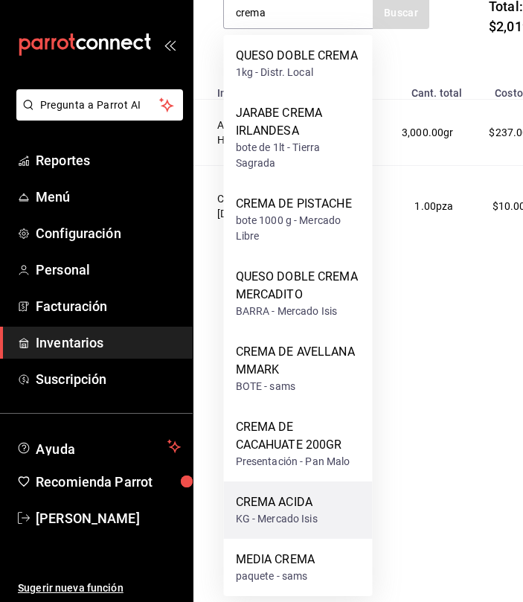
click at [325, 519] on div "CREMA ACIDA KG - Mercado Isis" at bounding box center [298, 510] width 149 height 57
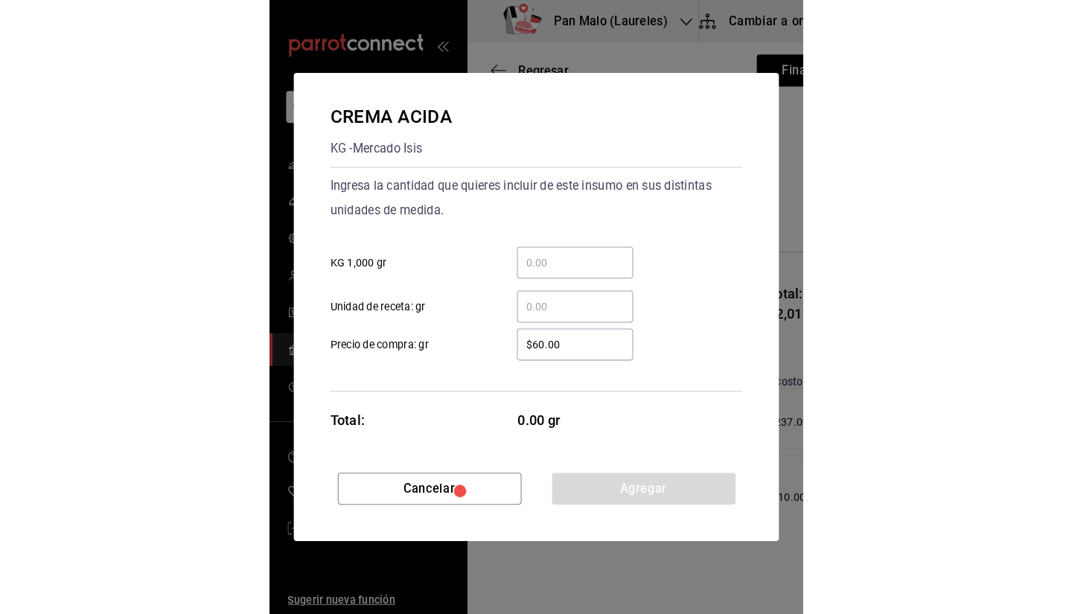
scroll to position [0, 0]
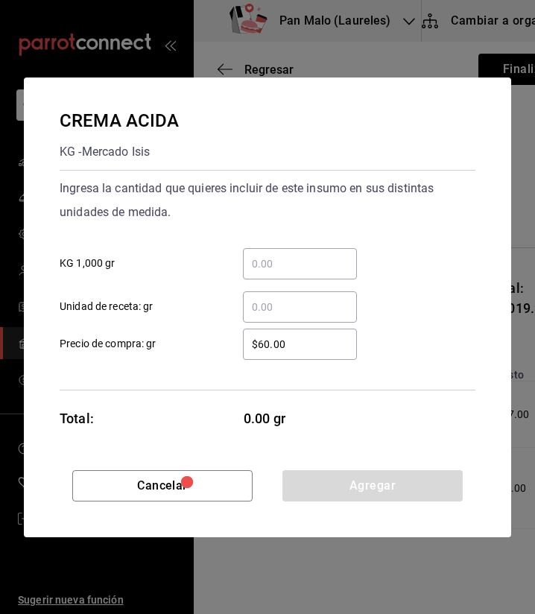
click at [296, 264] on input "​ KG 1,000 gr" at bounding box center [300, 264] width 114 height 18
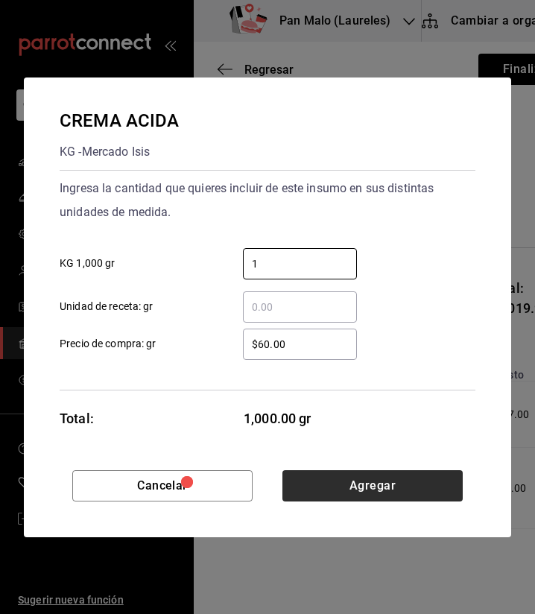
type input "1"
click at [429, 477] on button "Agregar" at bounding box center [372, 485] width 180 height 31
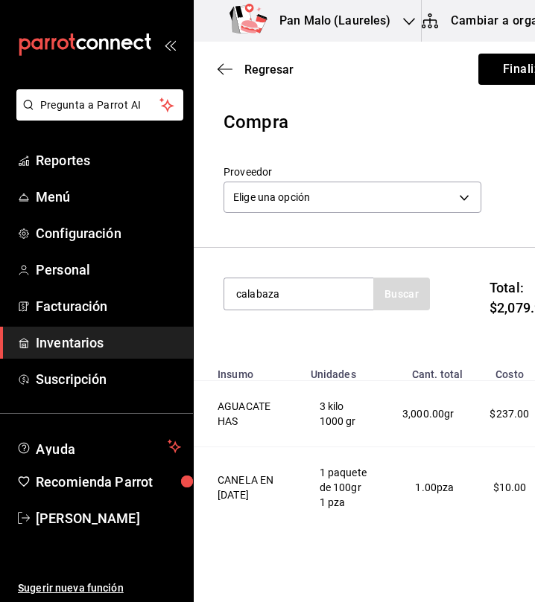
type input "calabaza"
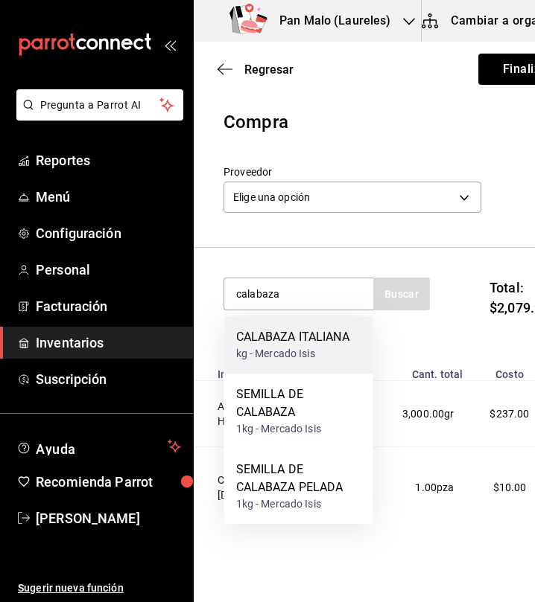
click at [302, 327] on div "CALABAZA ITALIANA kg - Mercado Isis" at bounding box center [298, 344] width 149 height 57
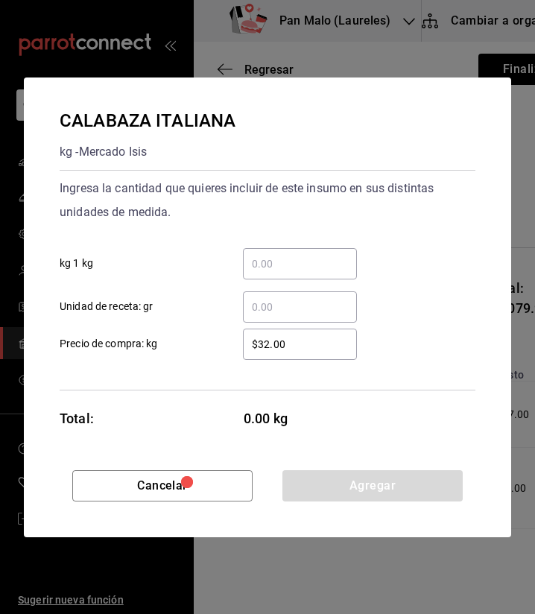
click at [287, 309] on input "​ Unidad de receta: gr" at bounding box center [300, 307] width 114 height 18
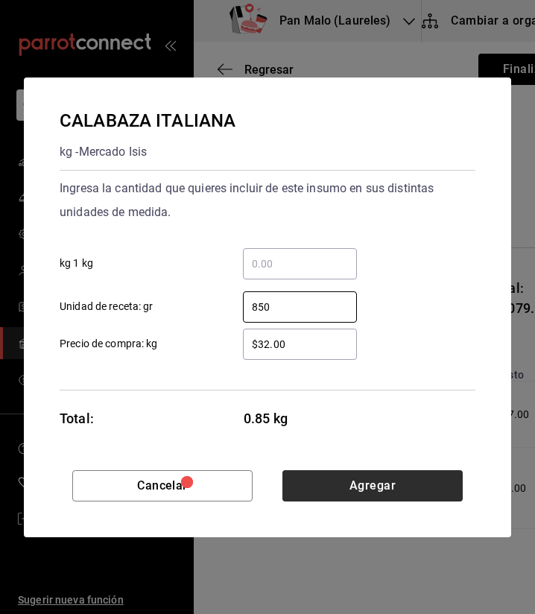
type input "850"
click at [369, 485] on button "Agregar" at bounding box center [372, 485] width 180 height 31
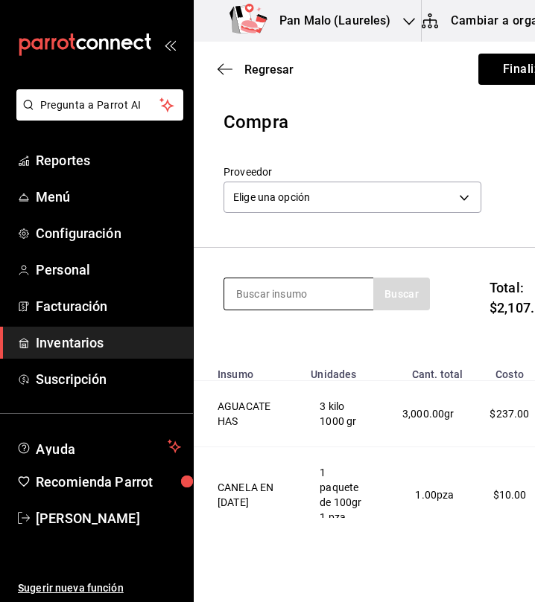
click at [276, 278] on div at bounding box center [298, 294] width 150 height 33
click at [276, 285] on input at bounding box center [298, 294] width 149 height 31
type input "p"
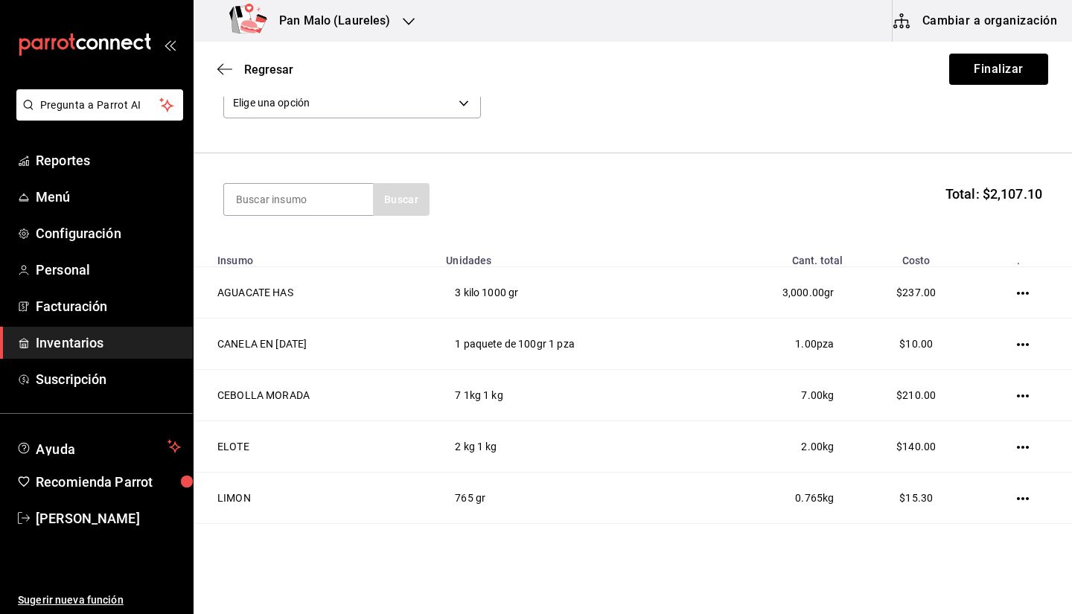
scroll to position [92, 0]
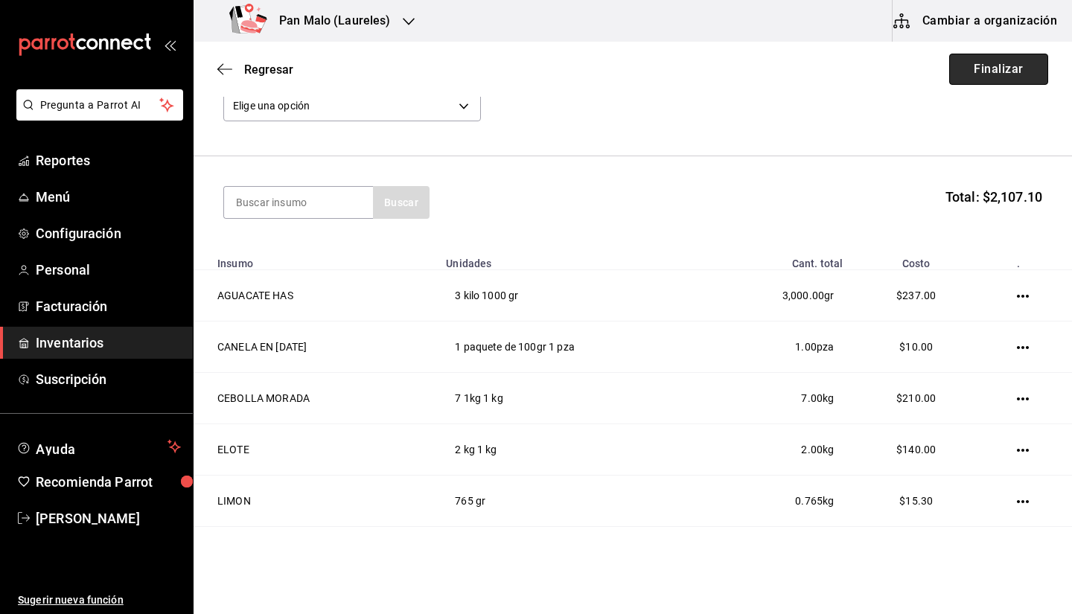
click at [998, 72] on button "Finalizar" at bounding box center [998, 69] width 99 height 31
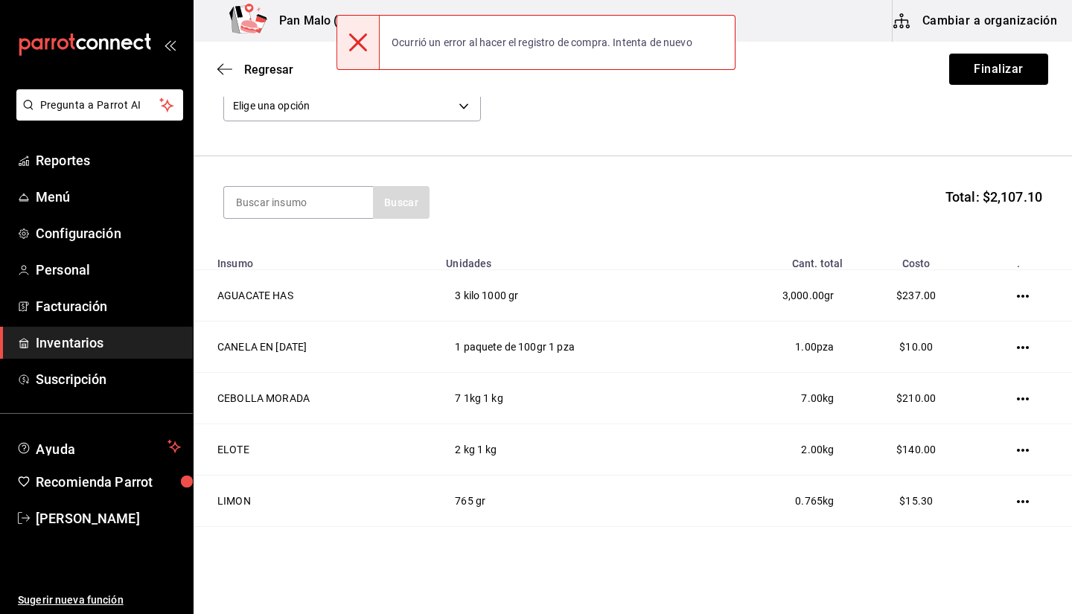
click at [378, 95] on div "Regresar Finalizar" at bounding box center [633, 69] width 879 height 55
click at [386, 113] on body "Pregunta a Parrot AI Reportes Menú Configuración Personal Facturación Inventari…" at bounding box center [536, 265] width 1072 height 530
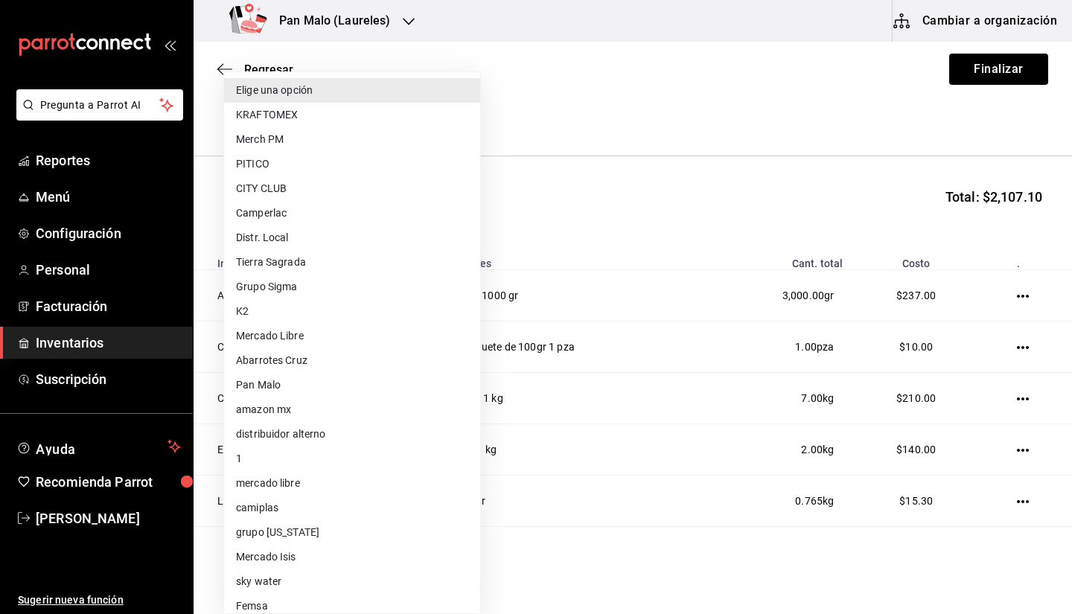
click at [303, 553] on li "Mercado Isis" at bounding box center [352, 557] width 256 height 25
type input "9682bada-e18d-4fbf-9ecb-c91b81603bff"
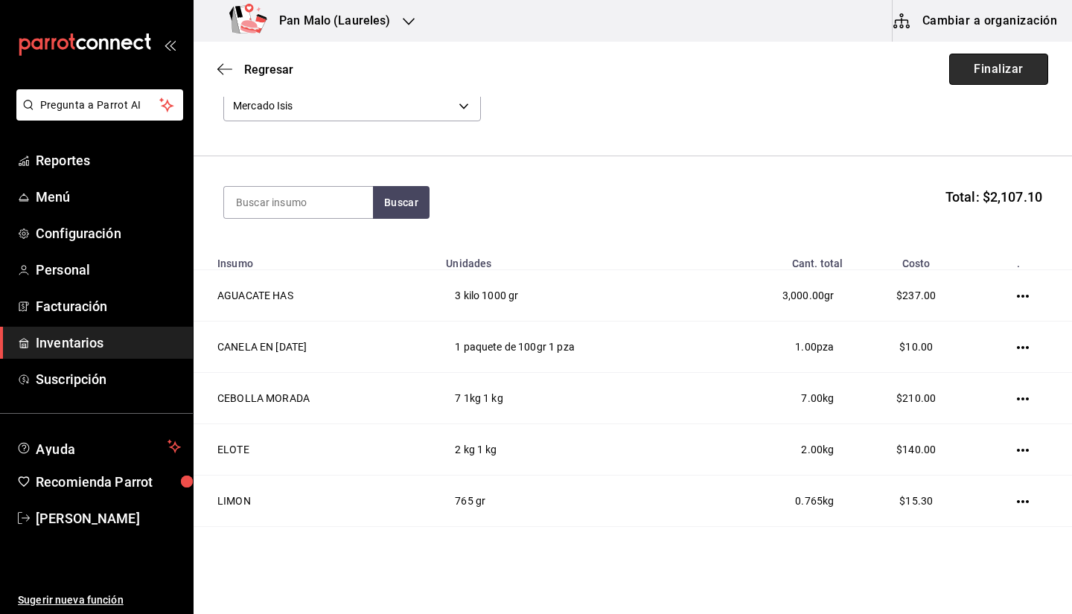
click at [968, 69] on button "Finalizar" at bounding box center [998, 69] width 99 height 31
